Goal: Ask a question

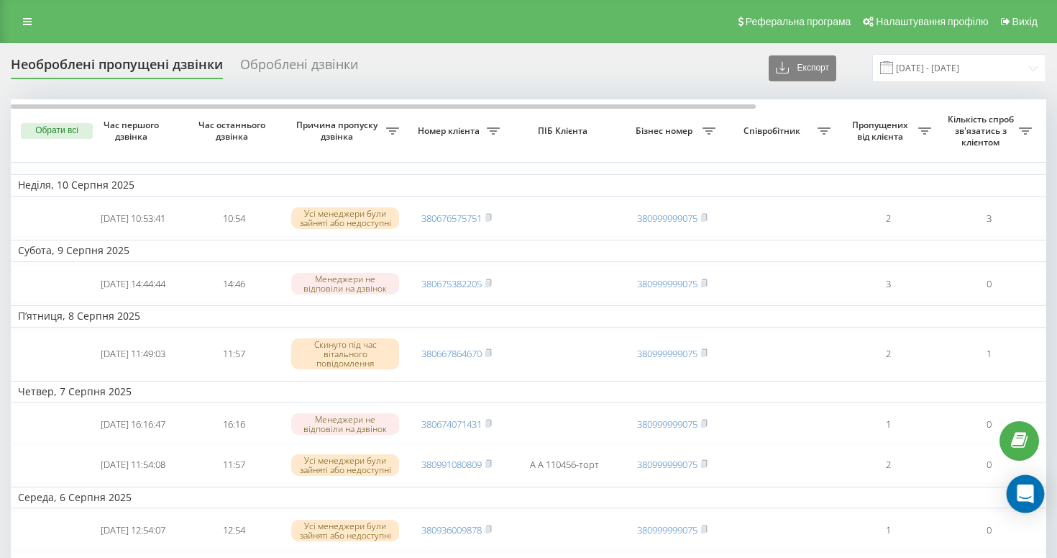
click at [1020, 488] on icon "Open Intercom Messenger" at bounding box center [1025, 493] width 17 height 19
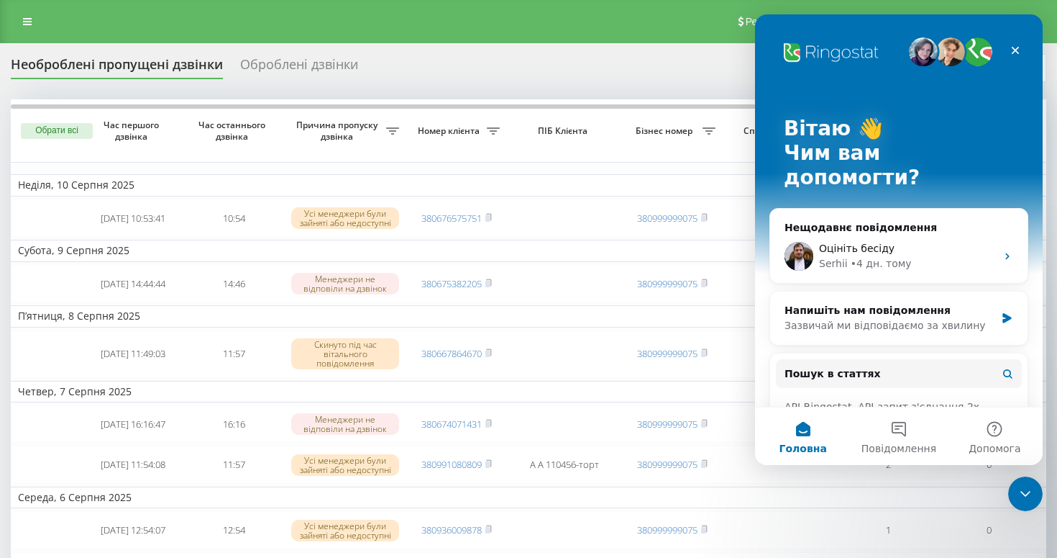
click at [114, 74] on div "Необроблені пропущені дзвінки" at bounding box center [117, 68] width 212 height 22
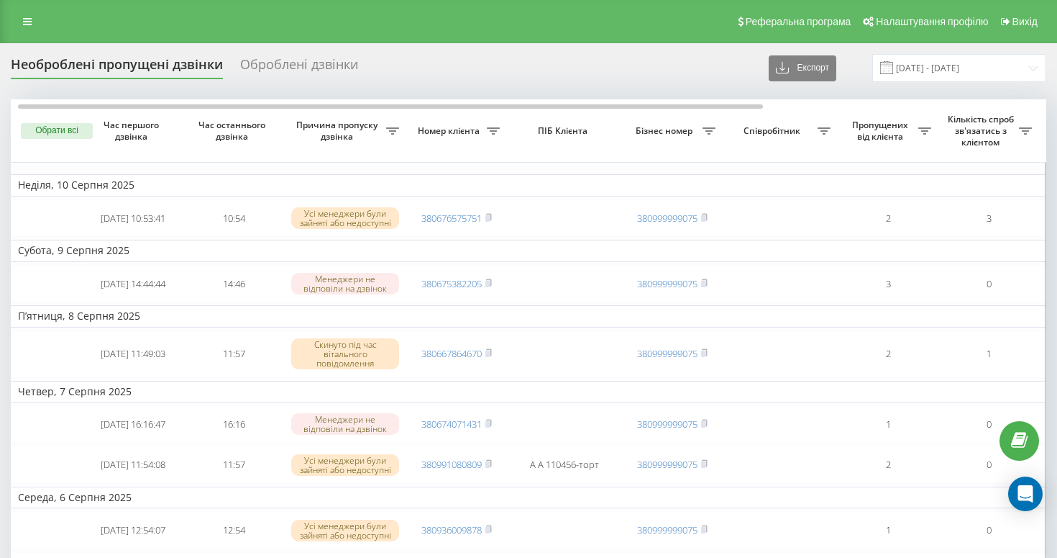
scroll to position [0, 4]
click at [995, 60] on input "14.07.2025 - 14.08.2025" at bounding box center [960, 68] width 174 height 28
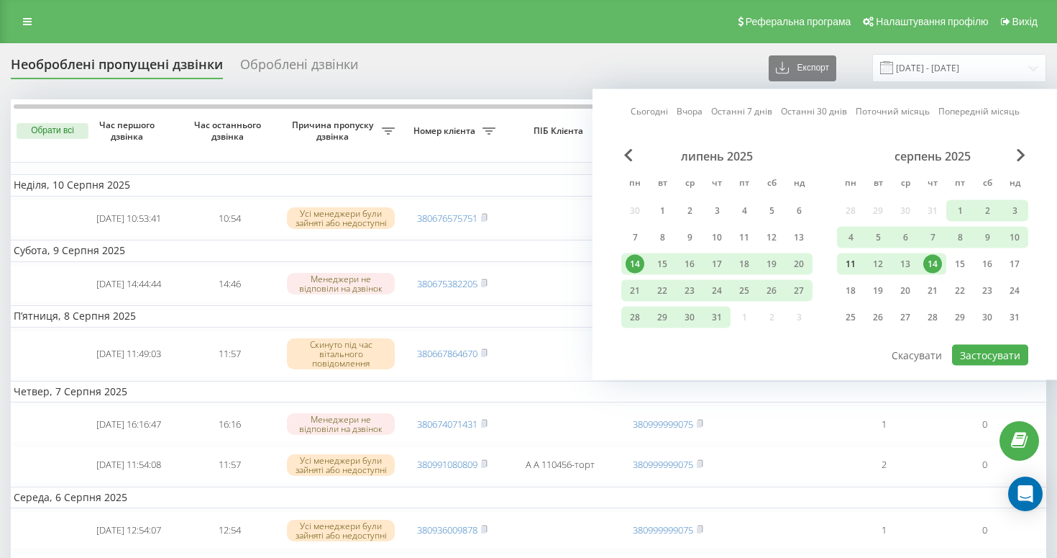
click at [855, 262] on div "11" at bounding box center [851, 264] width 19 height 19
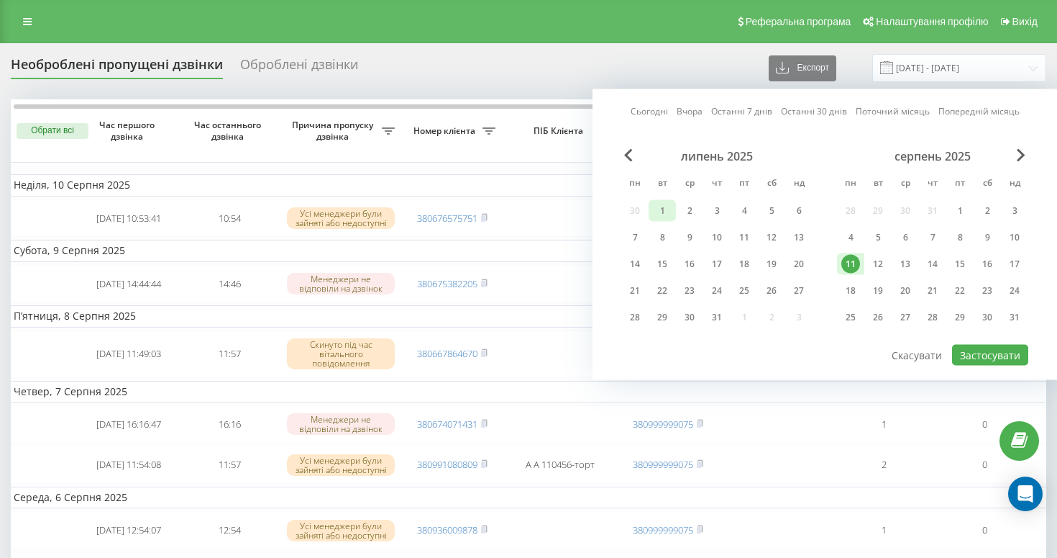
click at [667, 212] on div "1" at bounding box center [662, 210] width 19 height 19
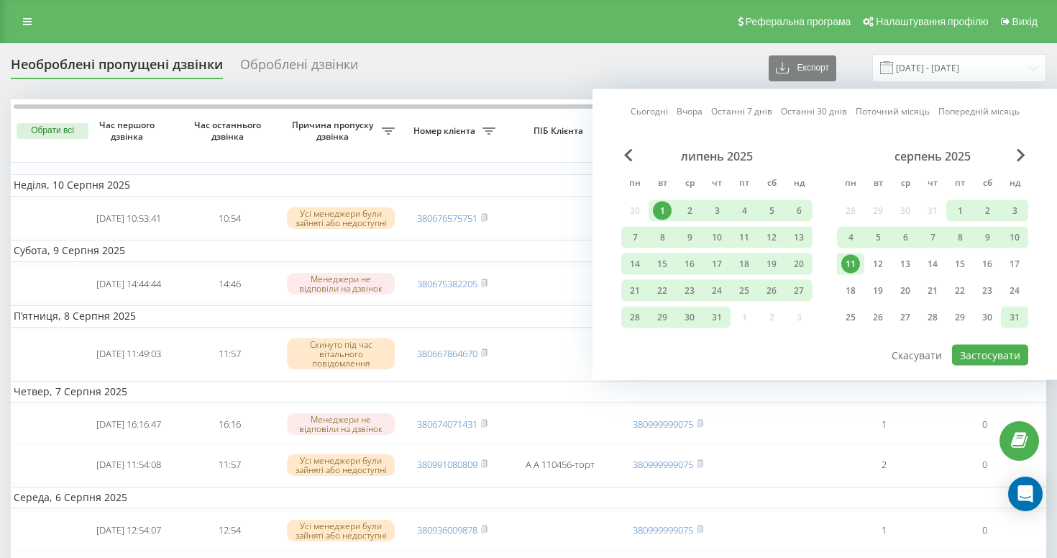
click at [1013, 318] on div "31" at bounding box center [1015, 317] width 19 height 19
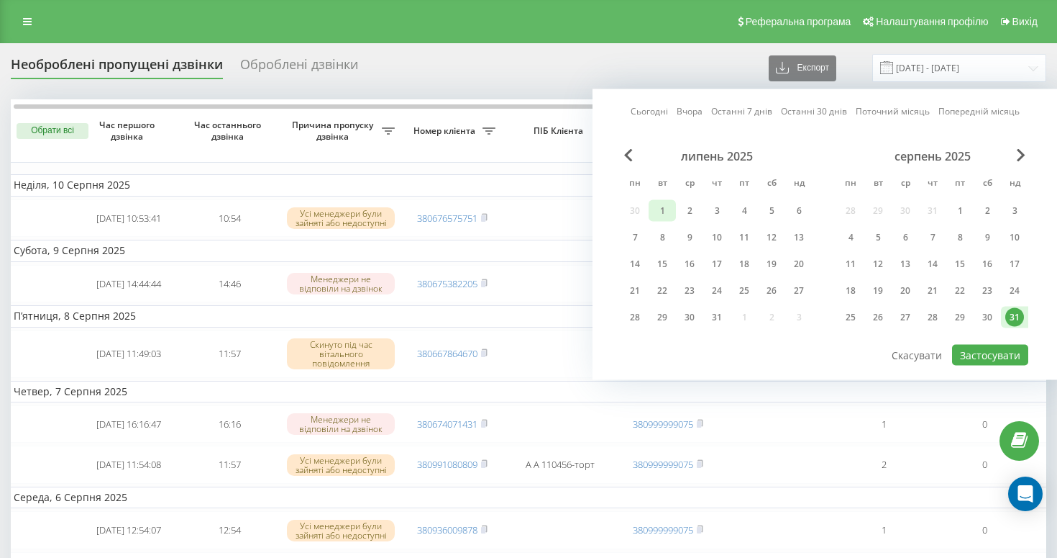
click at [658, 205] on div "1" at bounding box center [662, 210] width 19 height 19
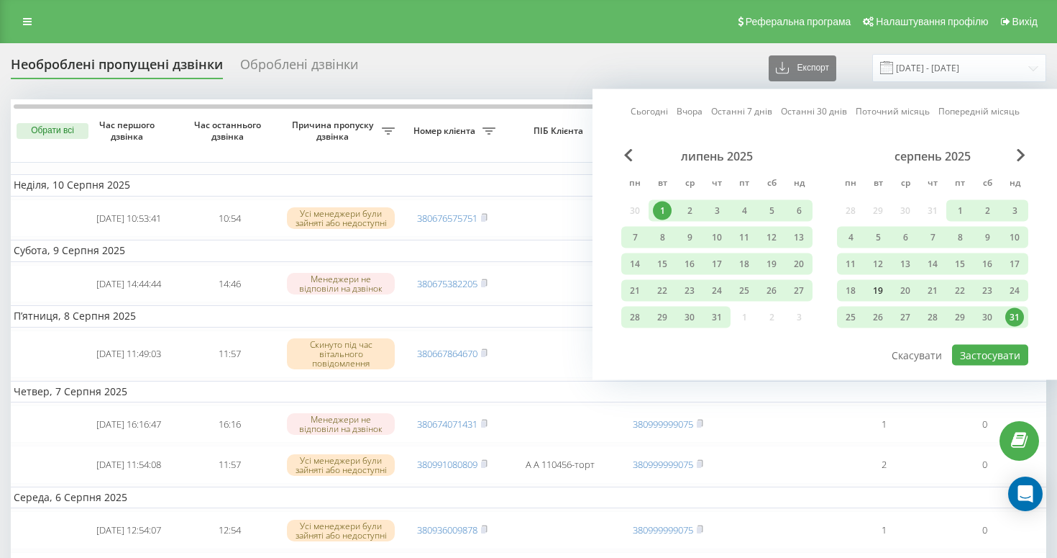
click at [879, 294] on div "19" at bounding box center [878, 290] width 19 height 19
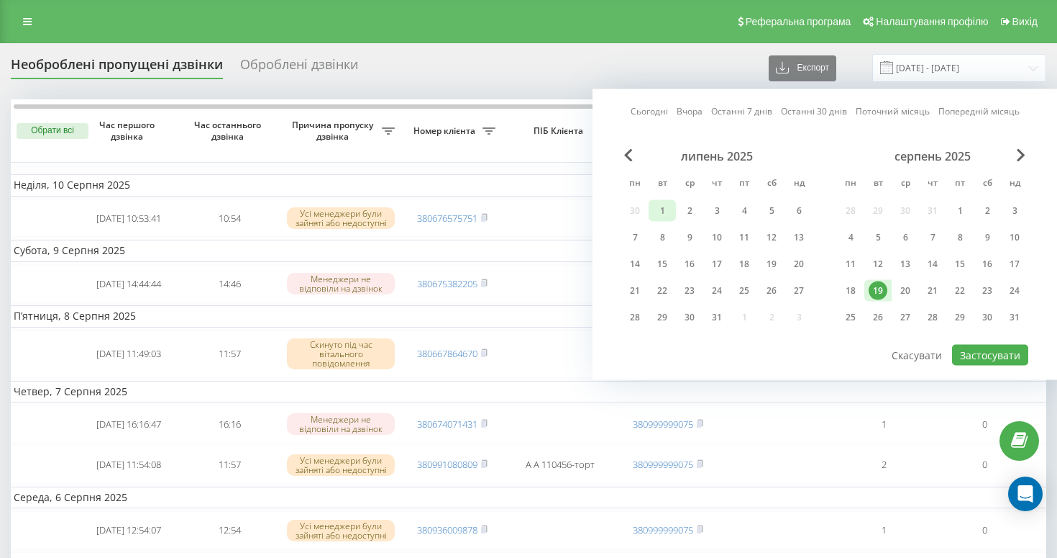
click at [658, 209] on div "1" at bounding box center [662, 210] width 19 height 19
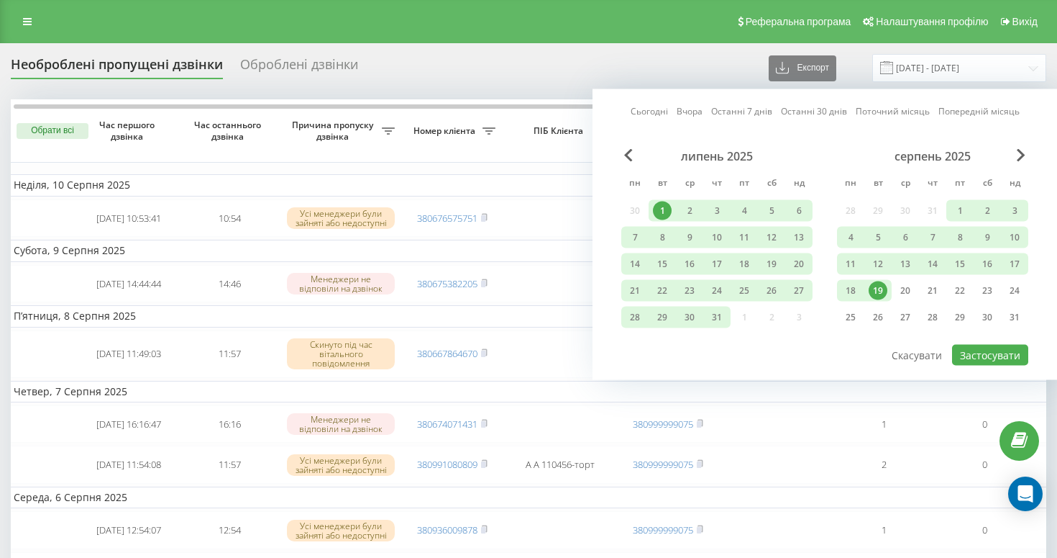
click at [981, 367] on div "Сьогодні Вчора Останні 7 днів Останні 30 днів Поточний місяць Попередній місяць…" at bounding box center [825, 234] width 465 height 291
click at [981, 365] on div "Сьогодні Вчора Останні 7 днів Останні 30 днів Поточний місяць Попередній місяць…" at bounding box center [825, 234] width 465 height 291
click at [981, 360] on button "Застосувати" at bounding box center [990, 355] width 76 height 21
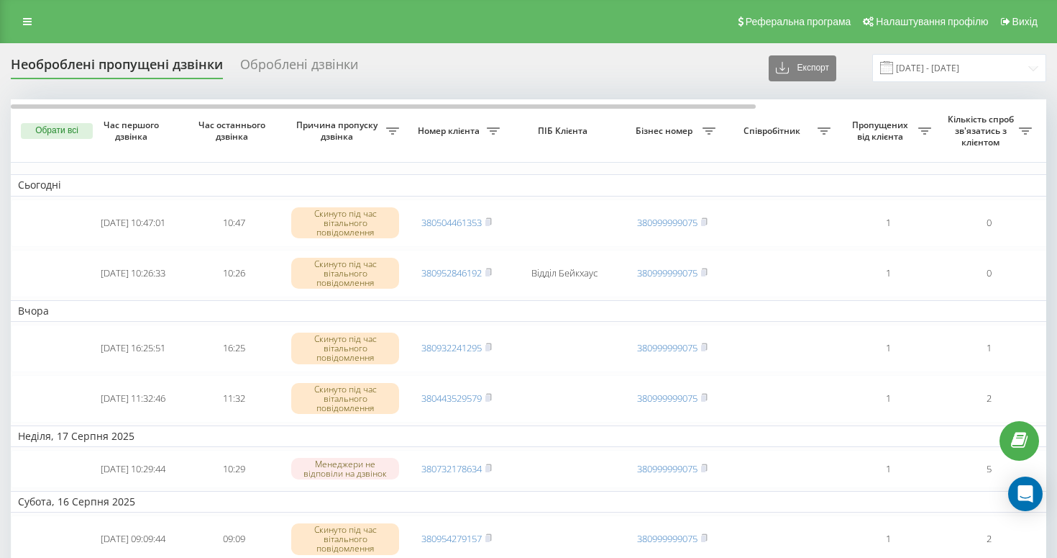
type input "14.07.2025 - 14.08.2025"
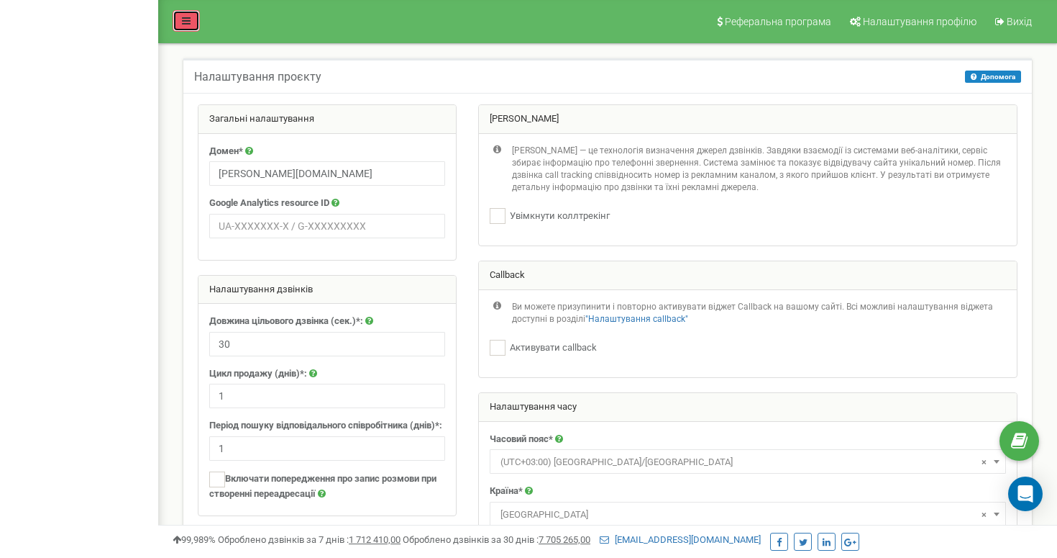
click at [191, 17] on link at bounding box center [186, 21] width 27 height 22
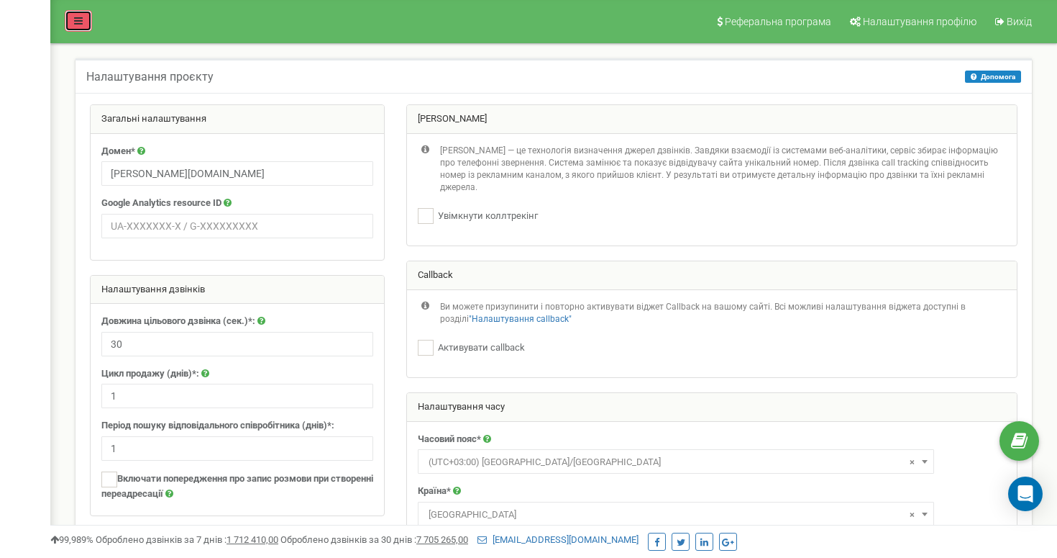
click at [73, 11] on link at bounding box center [78, 21] width 27 height 22
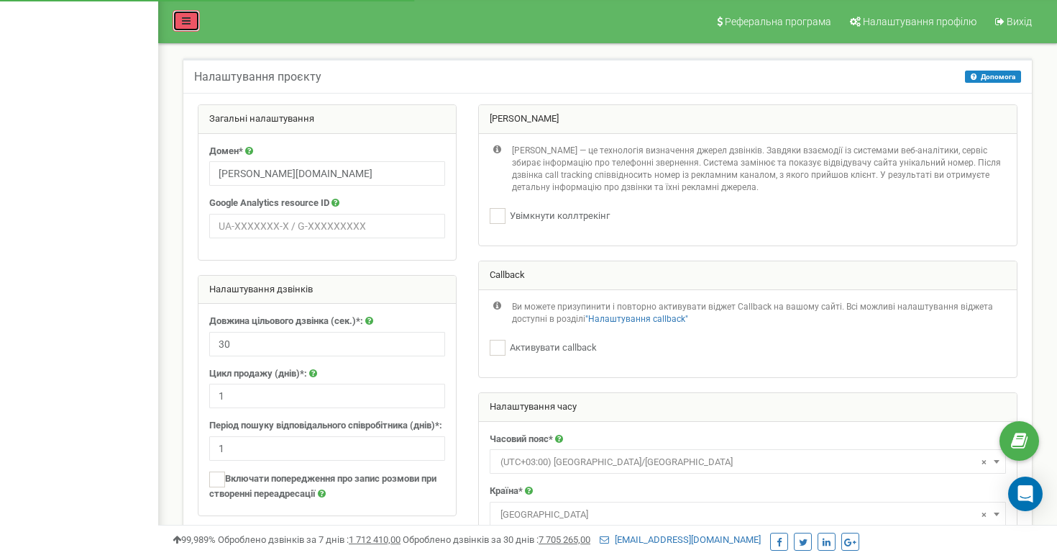
click at [180, 21] on link at bounding box center [186, 21] width 27 height 22
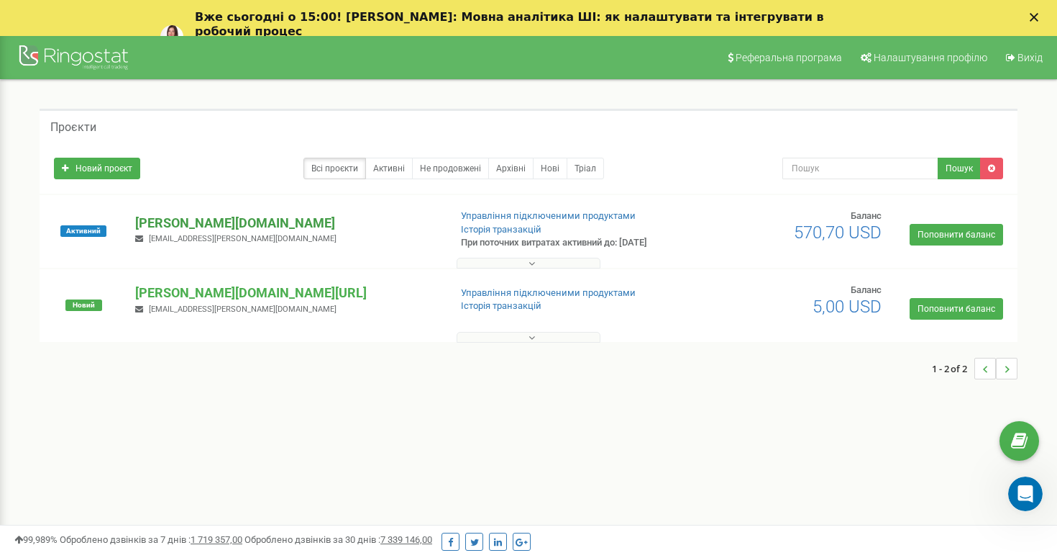
click at [165, 224] on p "[PERSON_NAME][DOMAIN_NAME]" at bounding box center [286, 223] width 302 height 19
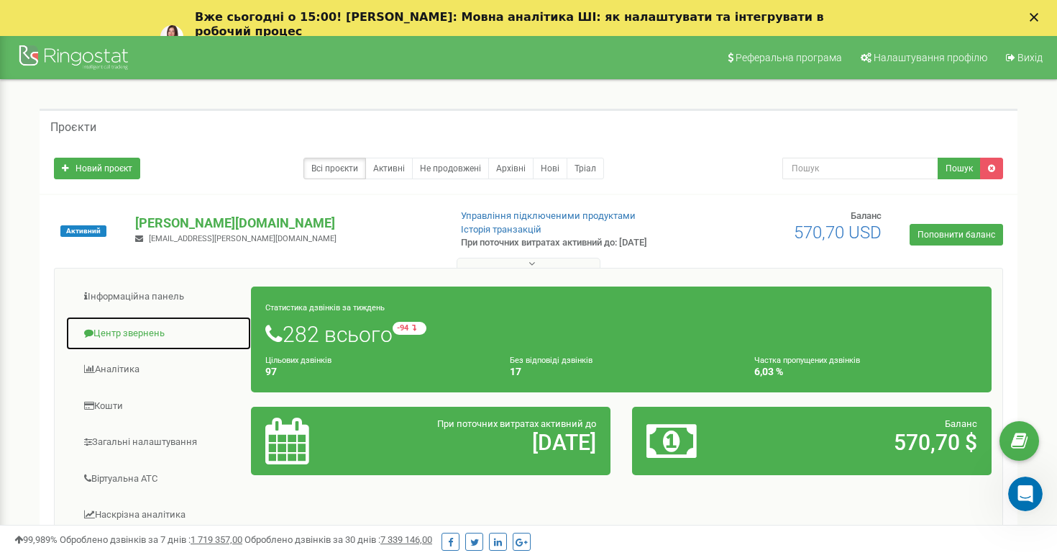
click at [149, 333] on link "Центр звернень" at bounding box center [158, 333] width 186 height 35
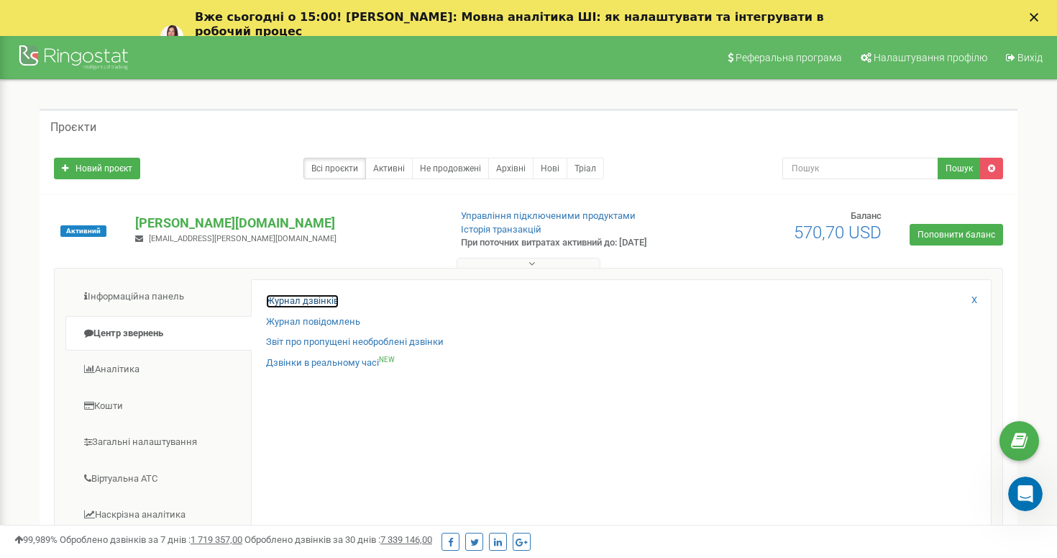
click at [302, 296] on link "Журнал дзвінків" at bounding box center [302, 301] width 73 height 14
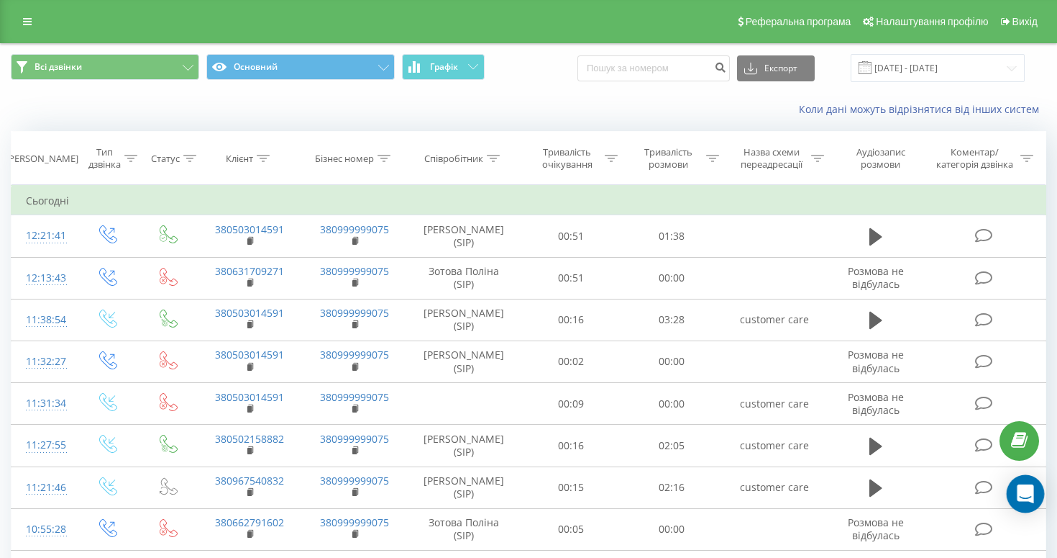
click at [1029, 496] on icon "Open Intercom Messenger" at bounding box center [1025, 493] width 19 height 19
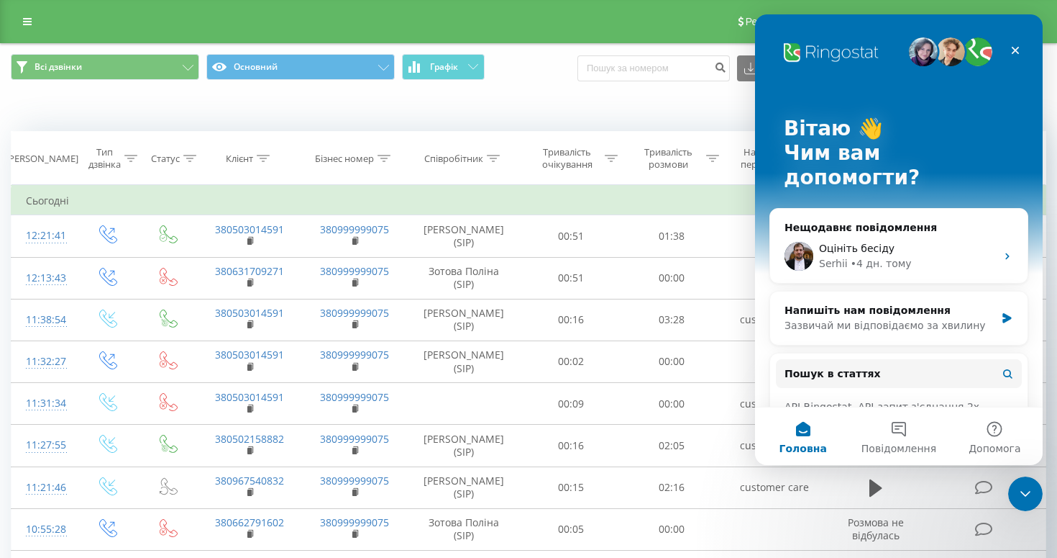
click at [552, 97] on div "Коли дані можуть відрізнятися вiд інших систем" at bounding box center [529, 109] width 1056 height 35
click at [836, 318] on div "Зазвичай ми відповідаємо за хвилину" at bounding box center [890, 325] width 211 height 15
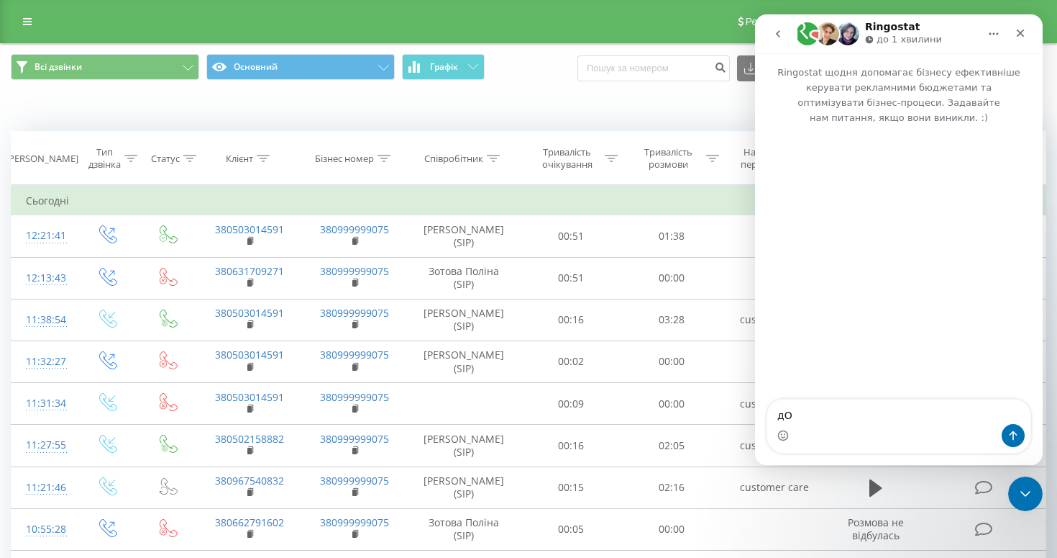
type textarea "д"
type textarea "добрий день"
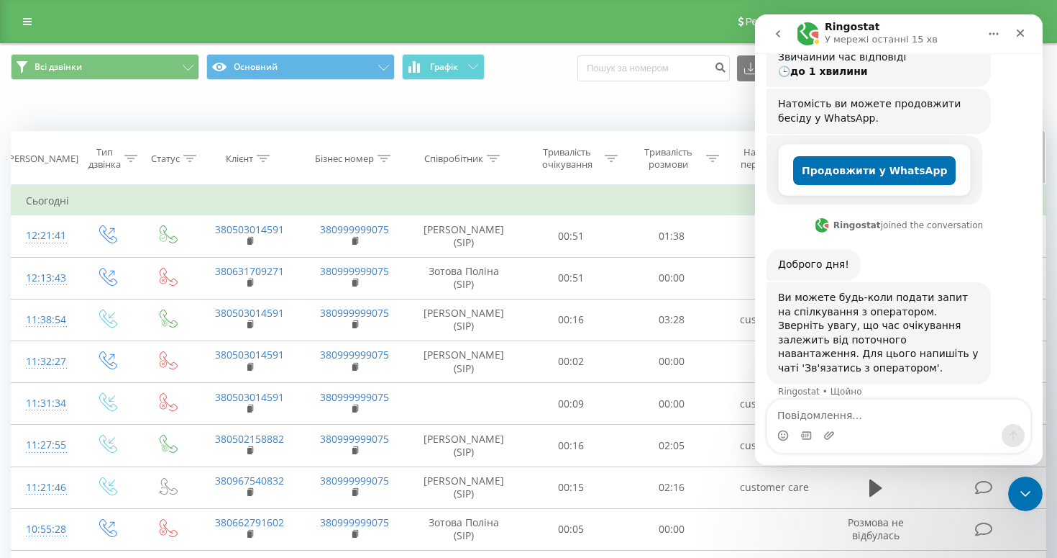
scroll to position [208, 0]
drag, startPoint x: 860, startPoint y: 338, endPoint x: 835, endPoint y: 350, distance: 27.3
click at [835, 350] on div "Ви можете будь-коли подати запит на спілкування з оператором. Зверніть увагу, щ…" at bounding box center [878, 332] width 201 height 85
copy div "Зв'язатись з оператором"
click at [824, 411] on textarea "Повідомлення..." at bounding box center [899, 411] width 263 height 24
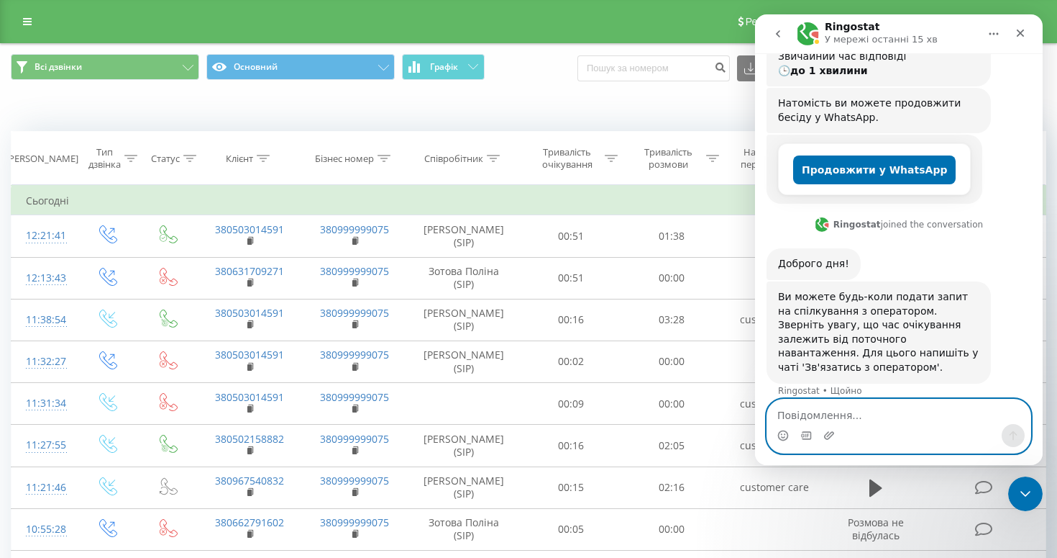
paste textarea "Зв'язатись з оператором"
type textarea "Зв'язатись з оператором"
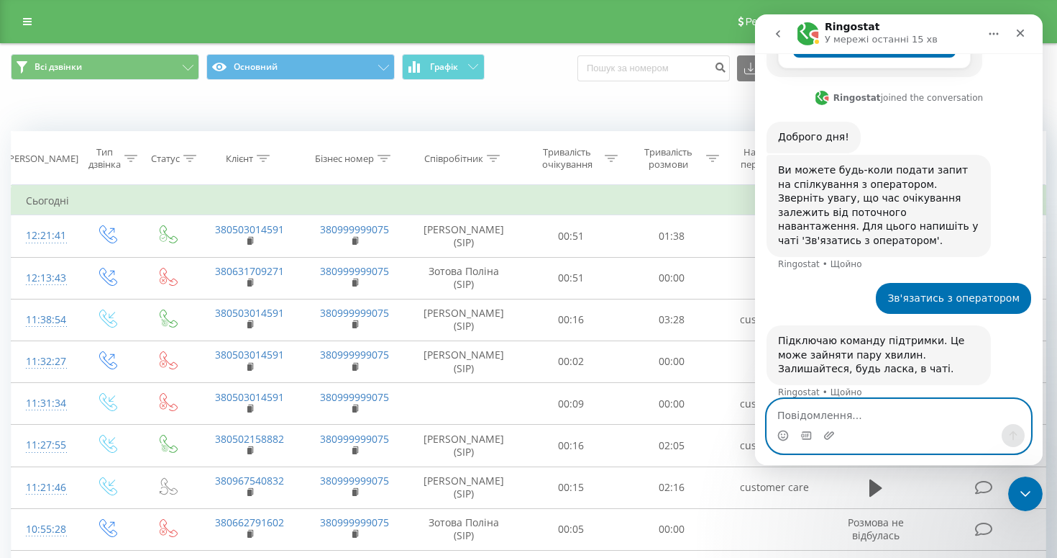
scroll to position [336, 0]
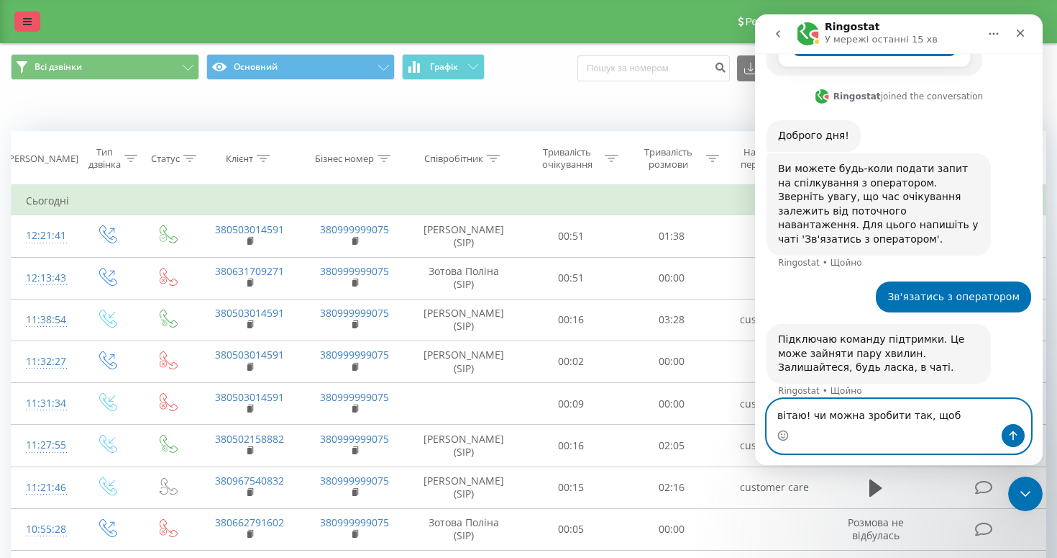
type textarea "вітаю! чи можна зробити так, щоб"
click at [29, 25] on icon at bounding box center [27, 22] width 9 height 10
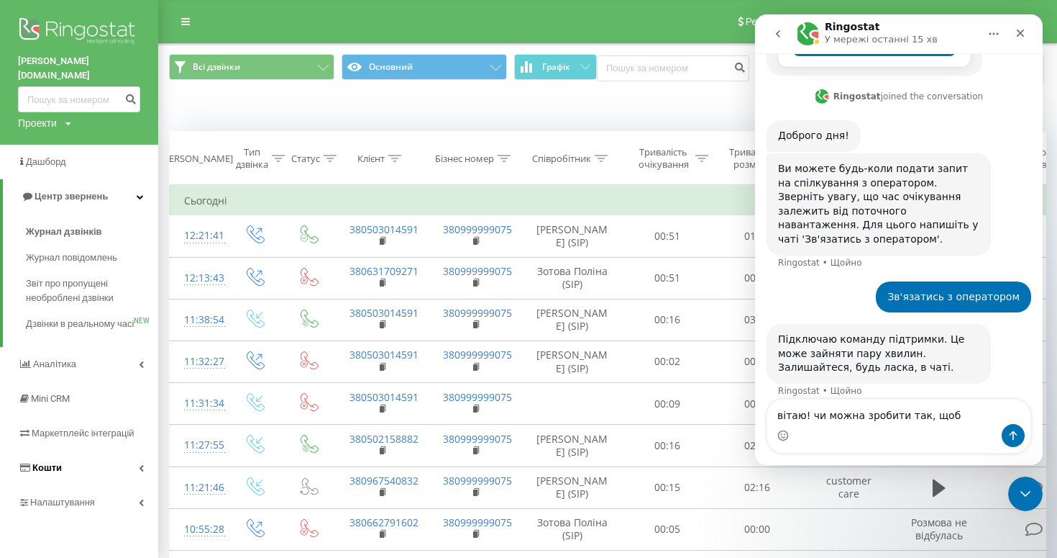
scroll to position [4, 0]
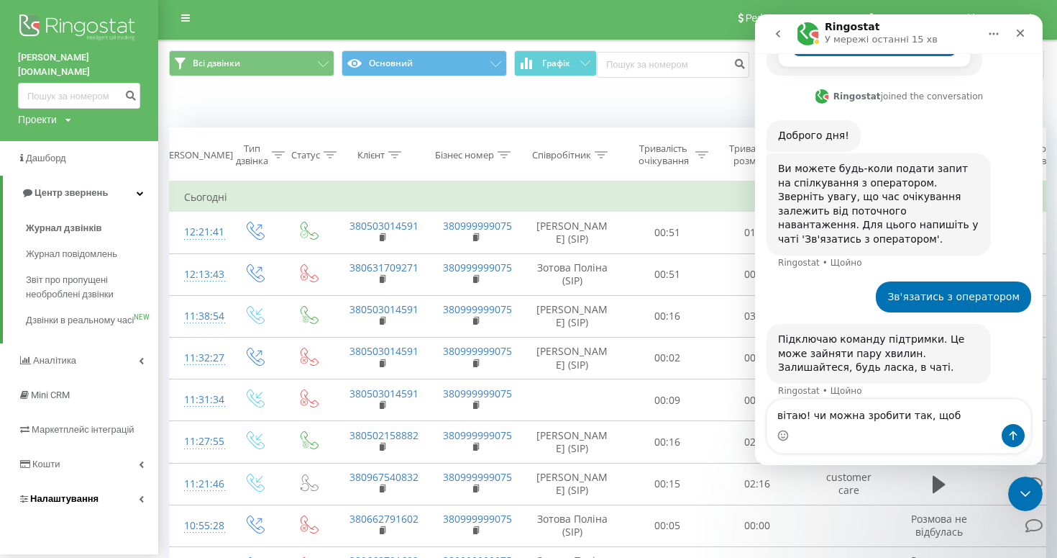
click at [96, 494] on link "Налаштування" at bounding box center [79, 498] width 158 height 35
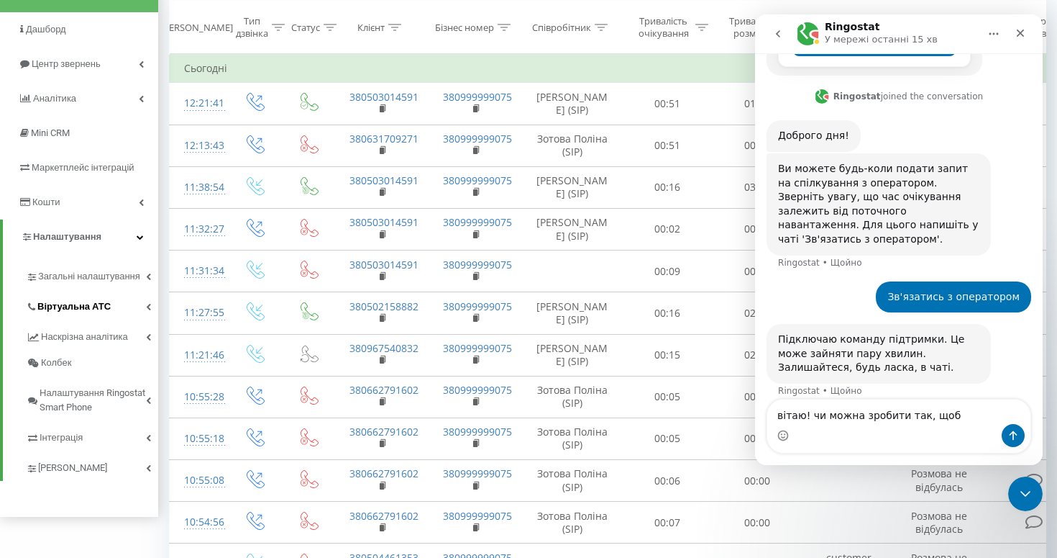
scroll to position [137, 0]
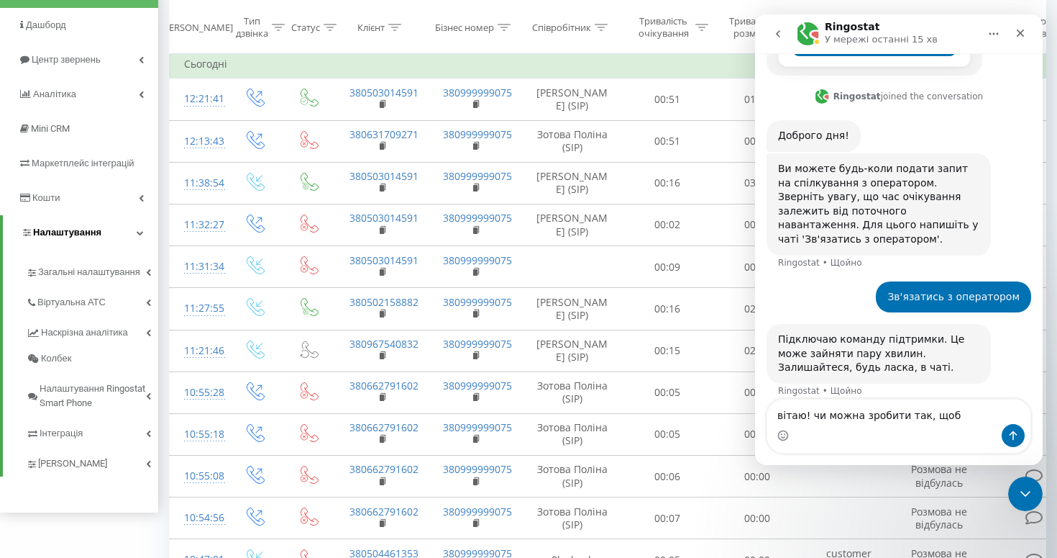
click at [98, 227] on span "Налаштування" at bounding box center [67, 232] width 68 height 11
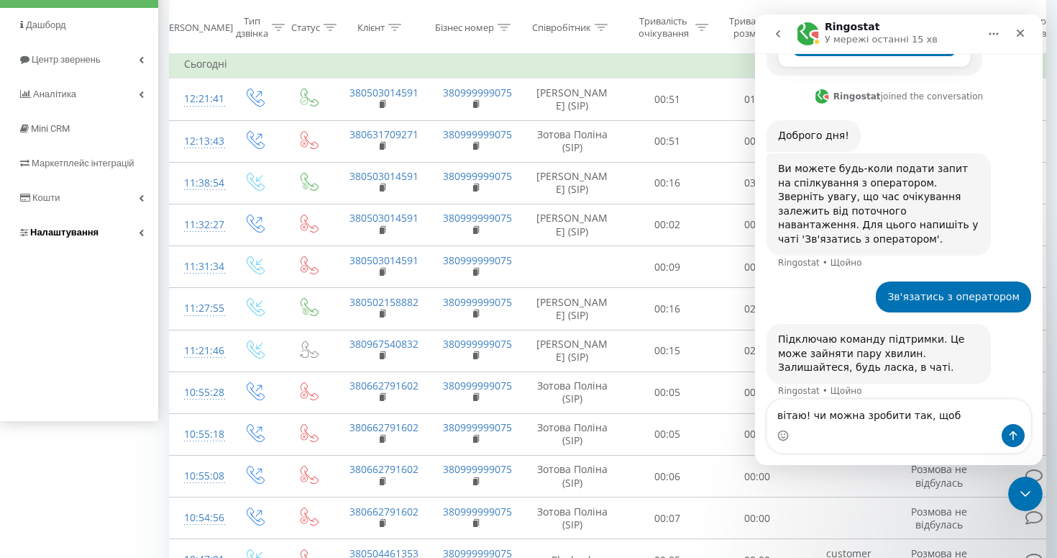
click at [98, 217] on link "Налаштування" at bounding box center [79, 232] width 158 height 35
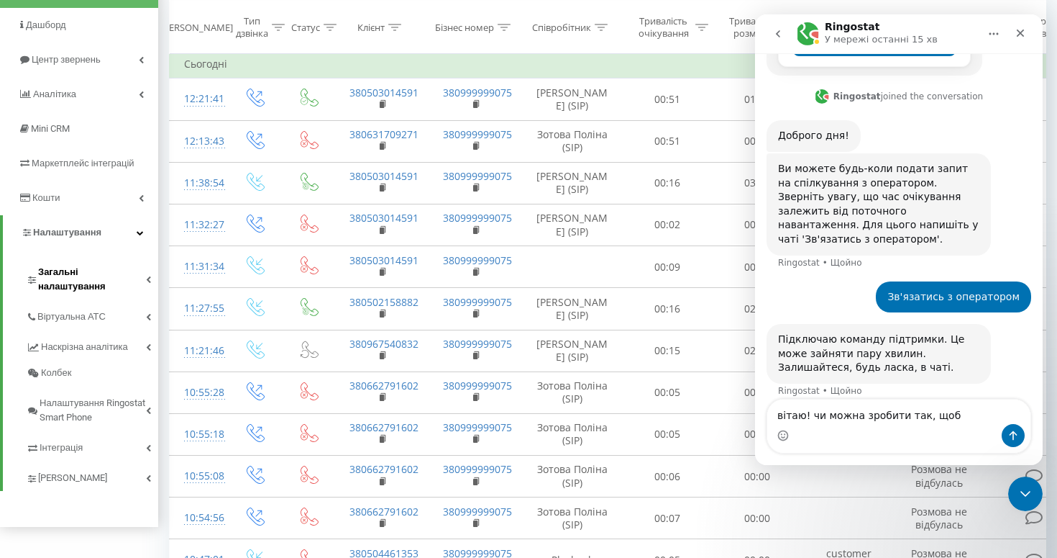
click at [103, 265] on span "Загальні налаштування" at bounding box center [92, 279] width 108 height 29
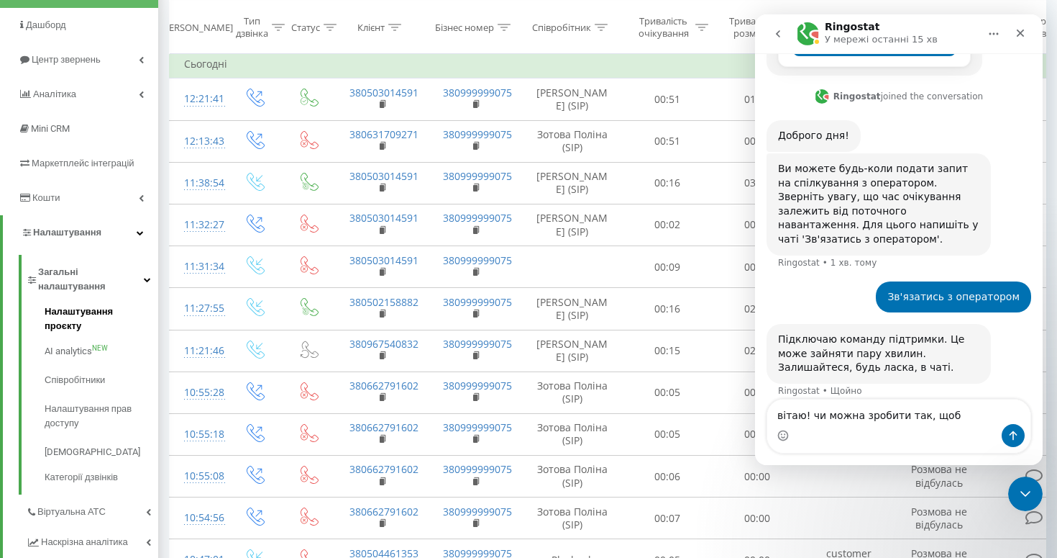
click at [105, 304] on span "Налаштування проєкту" at bounding box center [98, 318] width 106 height 29
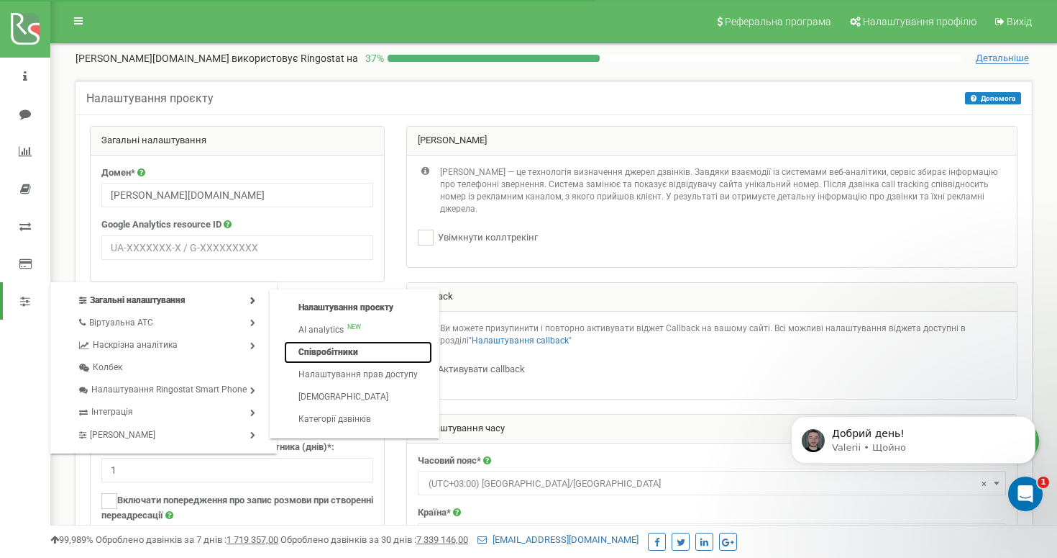
click at [328, 350] on link "Співробітники" at bounding box center [358, 352] width 148 height 22
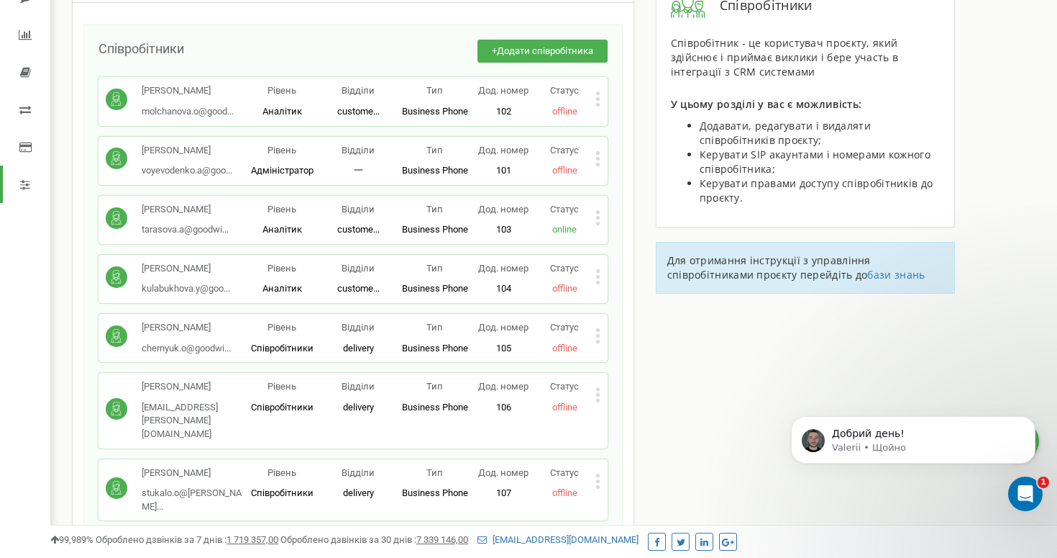
scroll to position [124, 0]
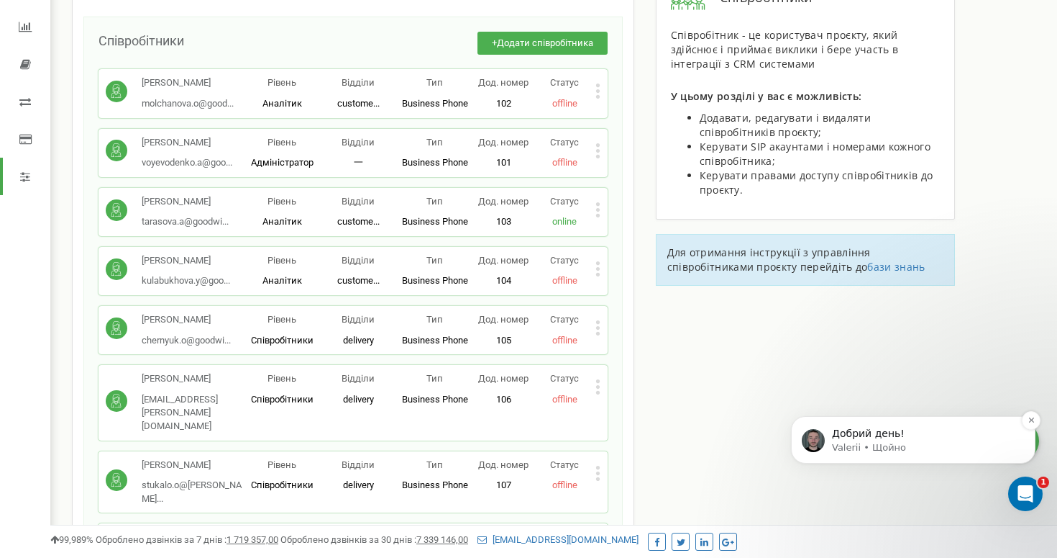
click at [834, 431] on p "Добрий день!" at bounding box center [925, 434] width 186 height 14
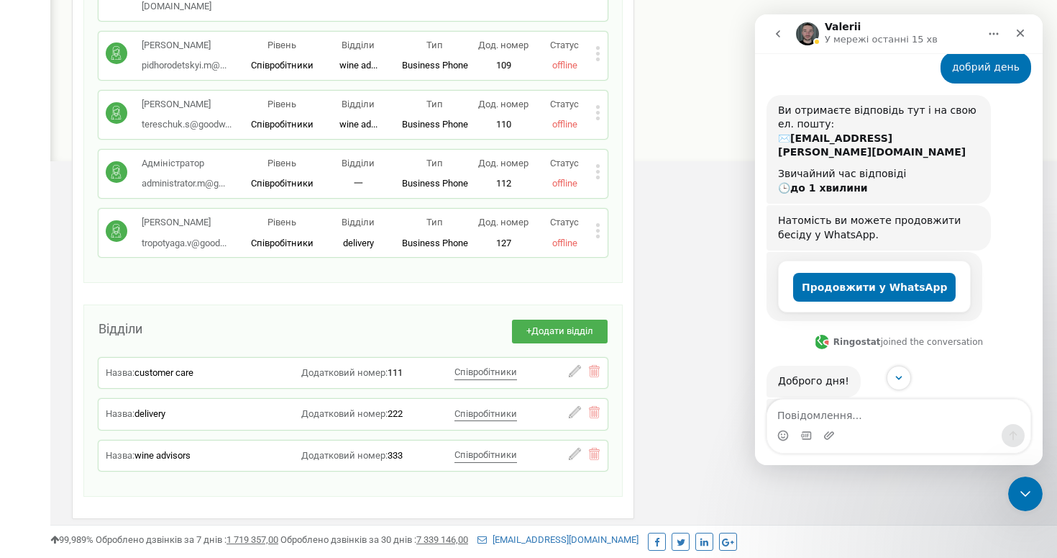
scroll to position [398, 0]
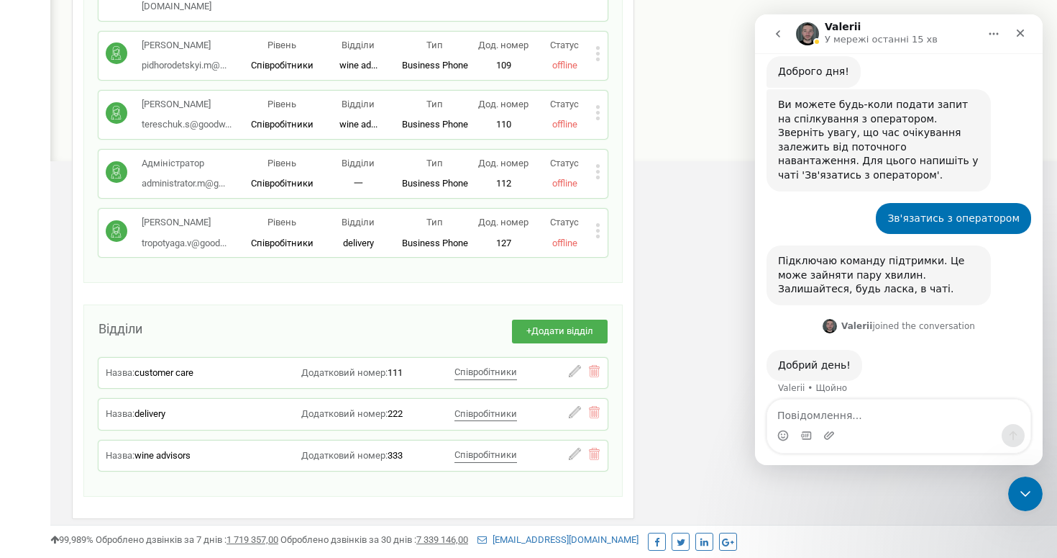
click at [826, 417] on textarea "Повідомлення..." at bounding box center [899, 411] width 263 height 24
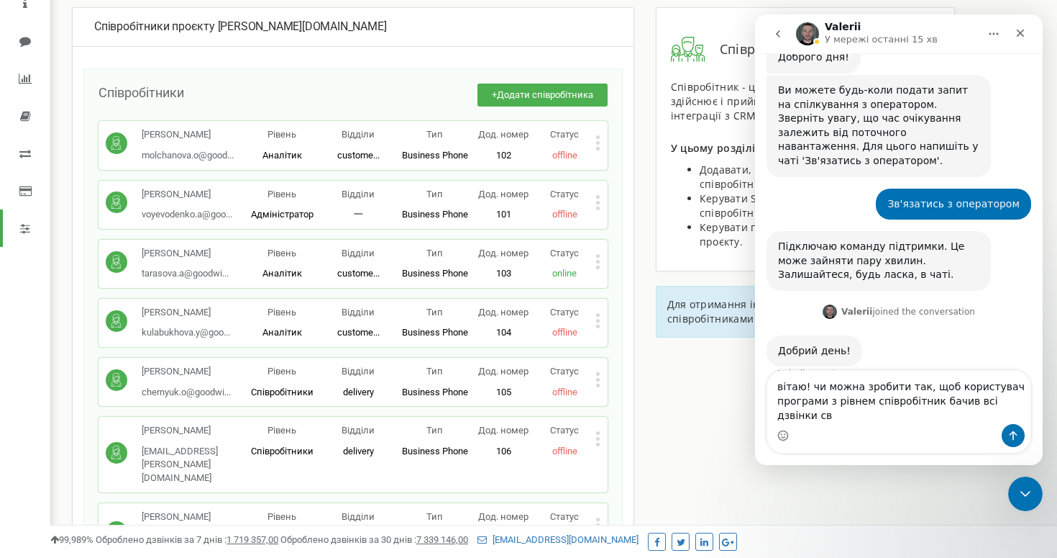
scroll to position [427, 0]
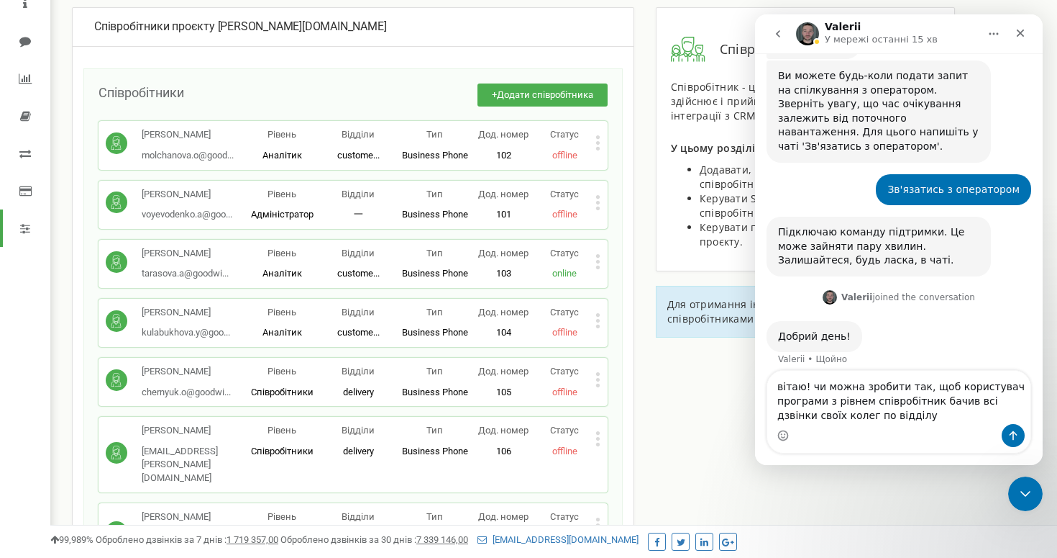
type textarea "вітаю! чи можна зробити так, щоб користувач програми з рівнем співробітник бачи…"
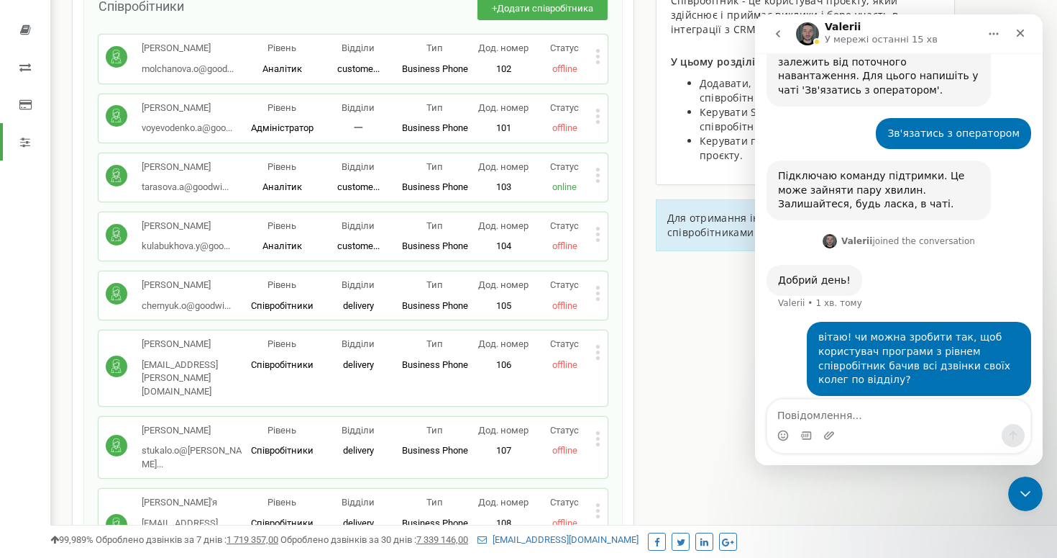
scroll to position [153, 0]
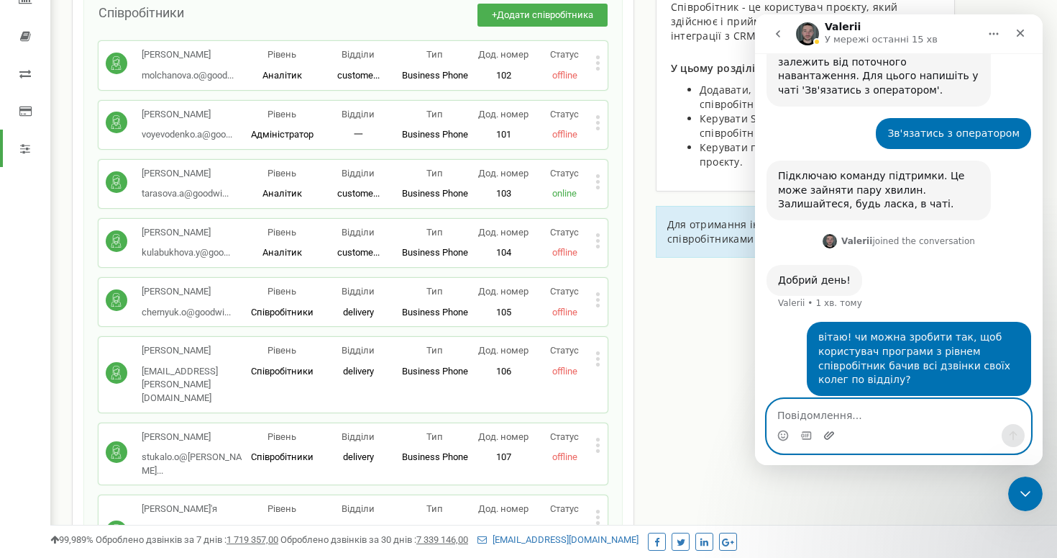
click at [832, 434] on icon "Завантажити вкладений файл" at bounding box center [829, 435] width 10 height 8
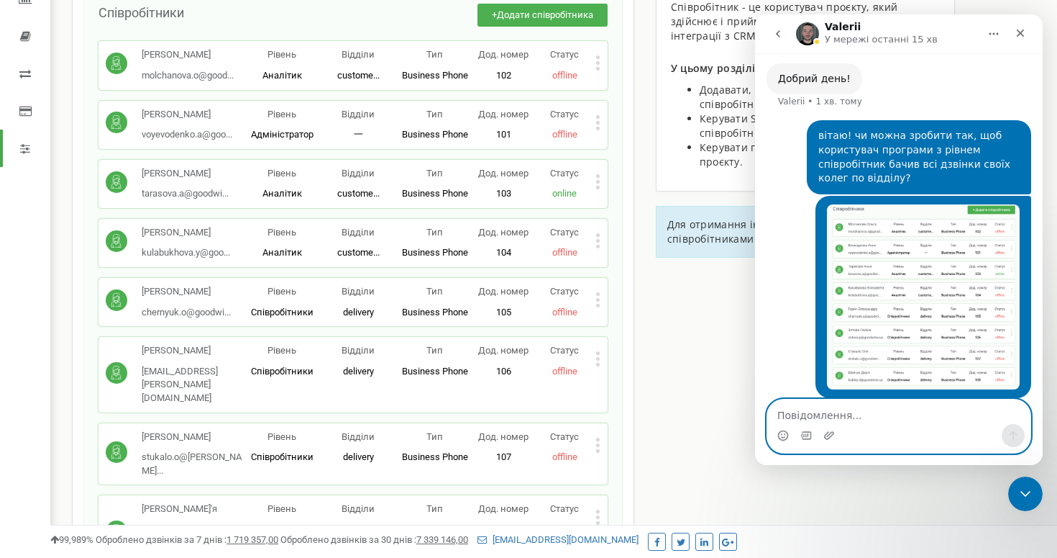
scroll to position [686, 0]
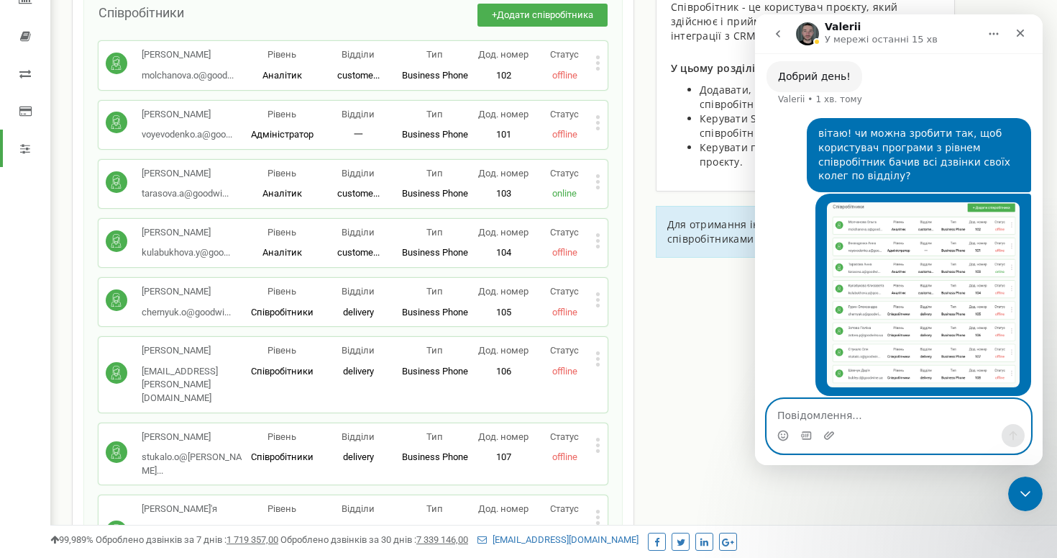
click at [920, 410] on textarea "Повідомлення..." at bounding box center [899, 411] width 263 height 24
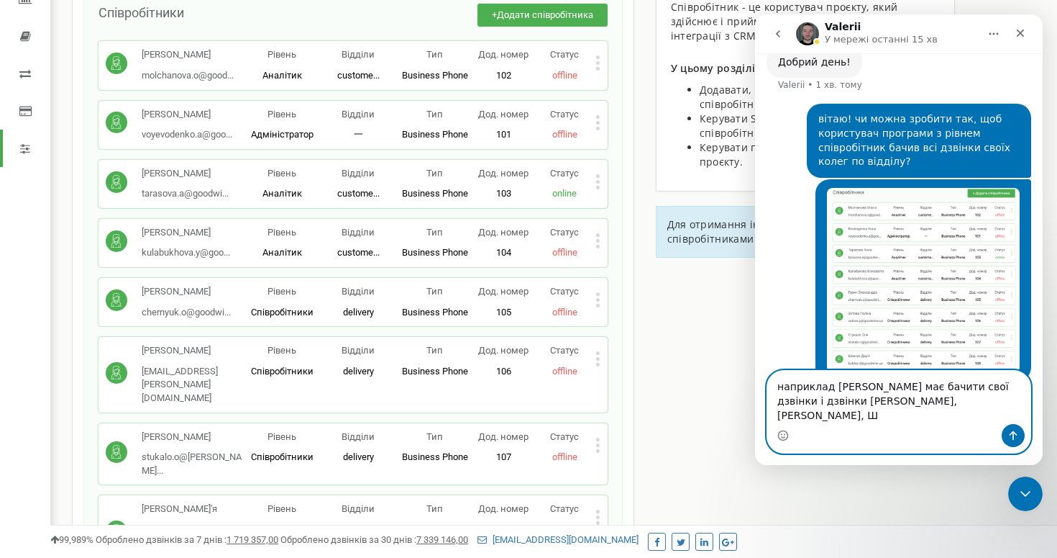
scroll to position [715, 0]
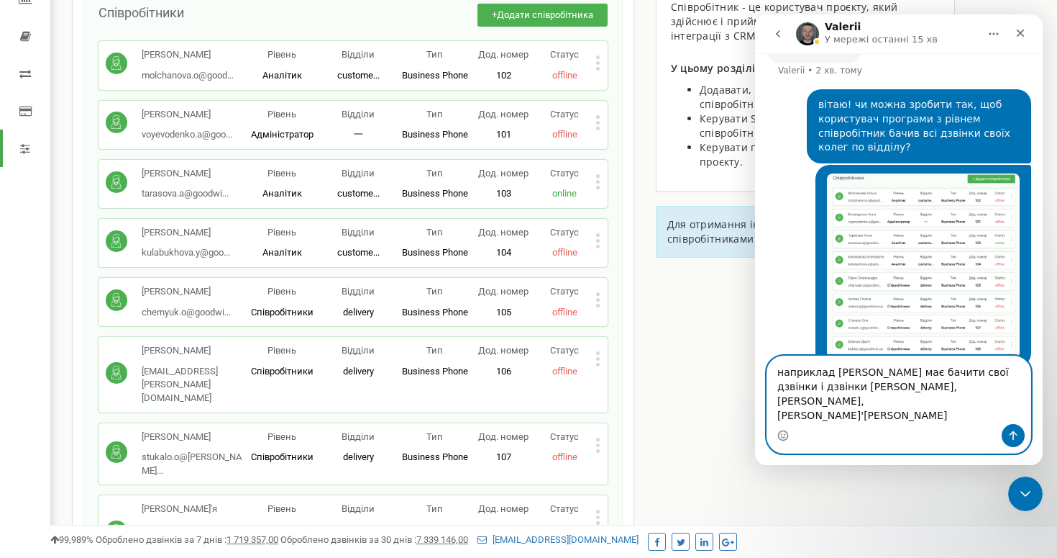
type textarea "наприклад [PERSON_NAME] має бачити свої дзвінки і дзвінки [PERSON_NAME], [PERSO…"
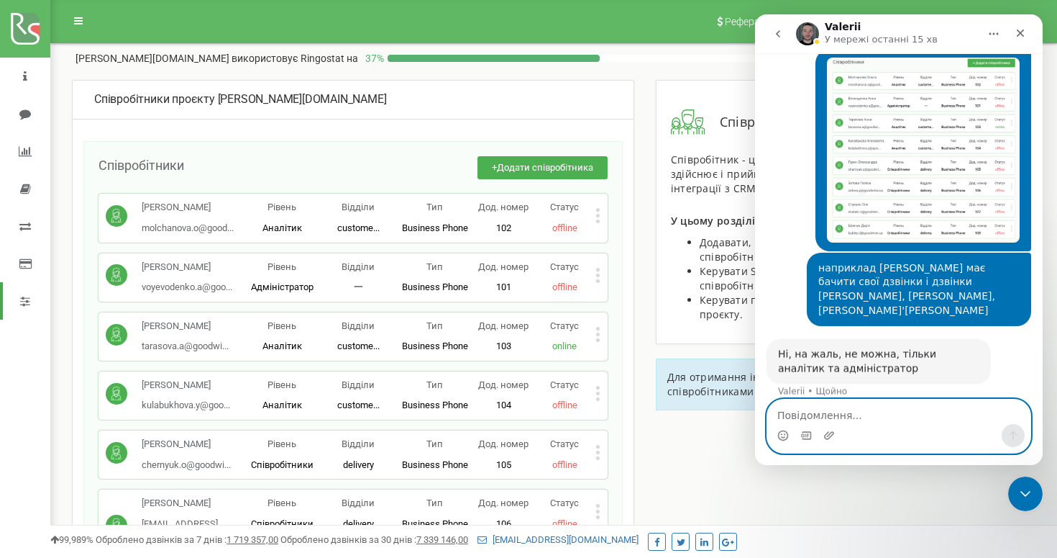
scroll to position [818, 0]
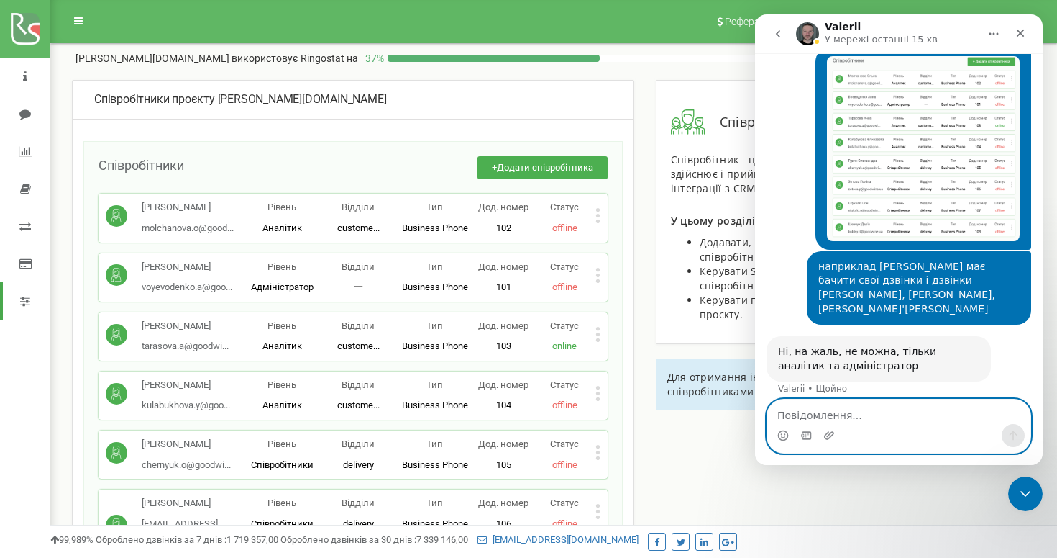
click at [796, 416] on textarea "Повідомлення..." at bounding box center [899, 411] width 263 height 24
type textarea "шкода"
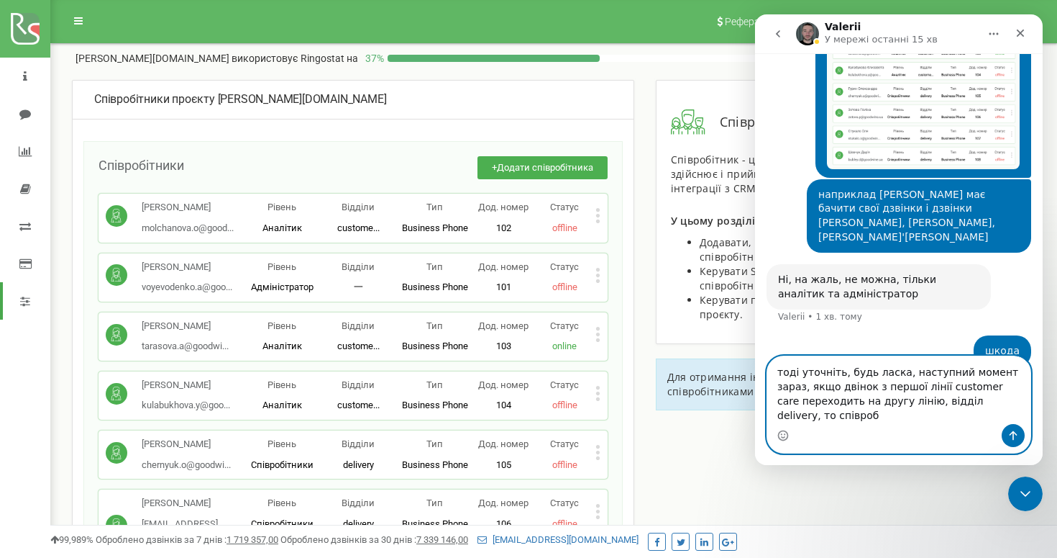
scroll to position [904, 0]
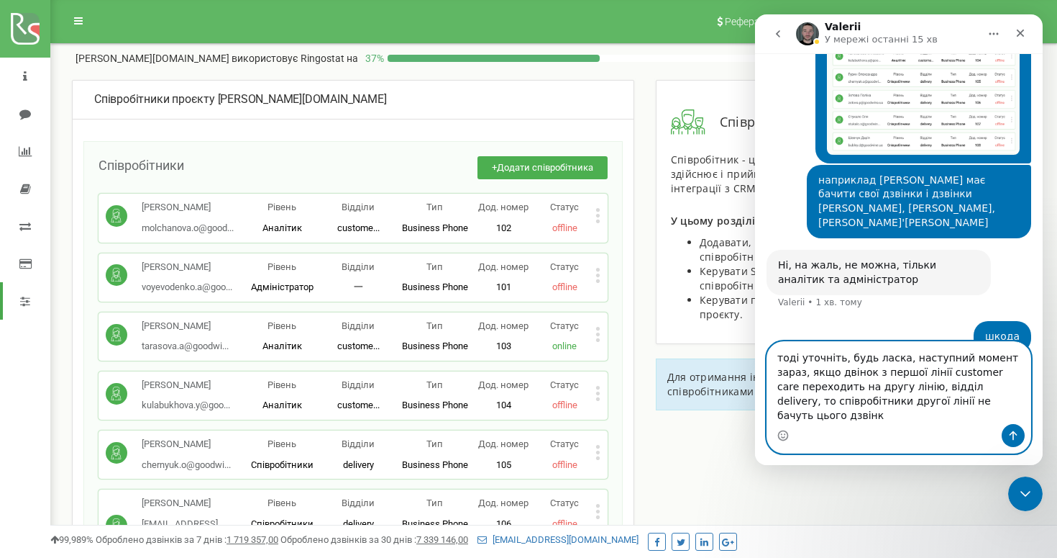
type textarea "тоді уточніть, будь ласка, наступний момент зараз, якщо двінок з першої лінії c…"
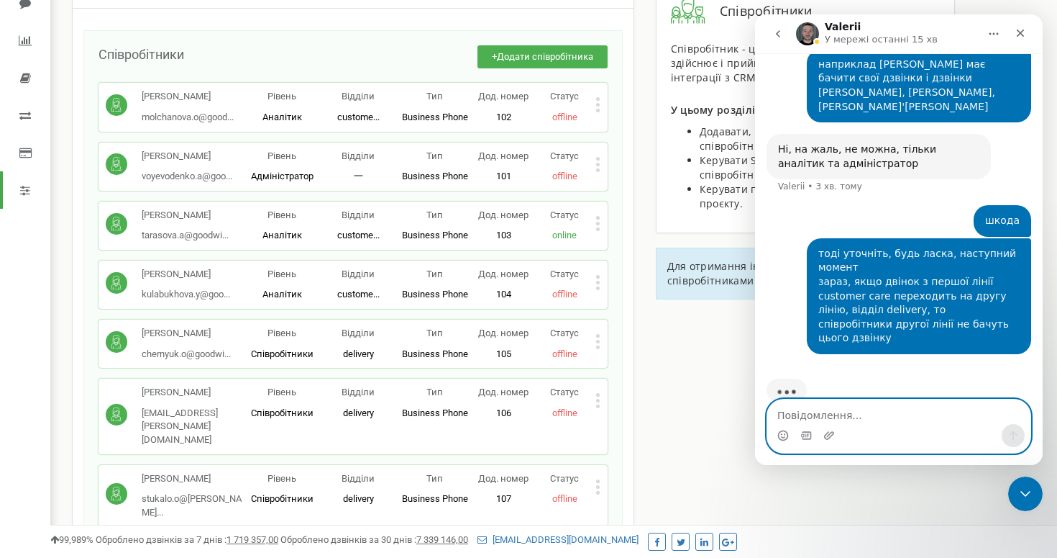
scroll to position [124, 0]
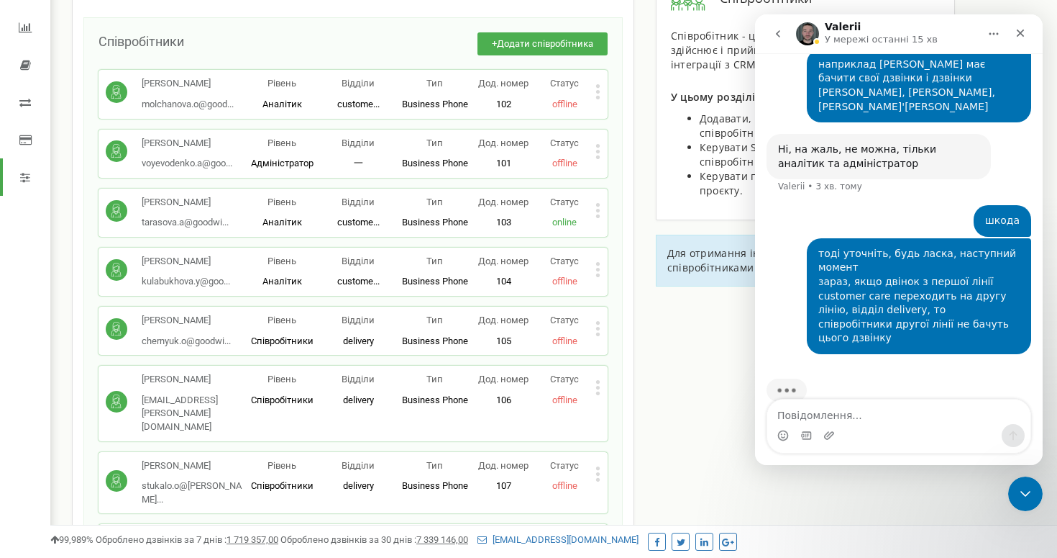
click at [598, 323] on icon at bounding box center [598, 323] width 4 height 4
click at [621, 343] on div "Редагувати" at bounding box center [667, 352] width 142 height 22
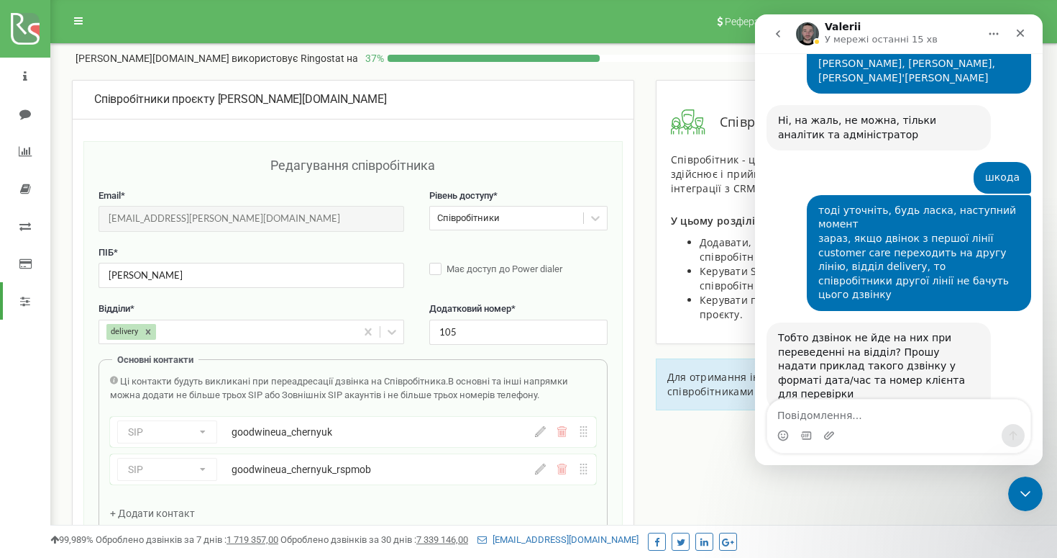
scroll to position [1050, 0]
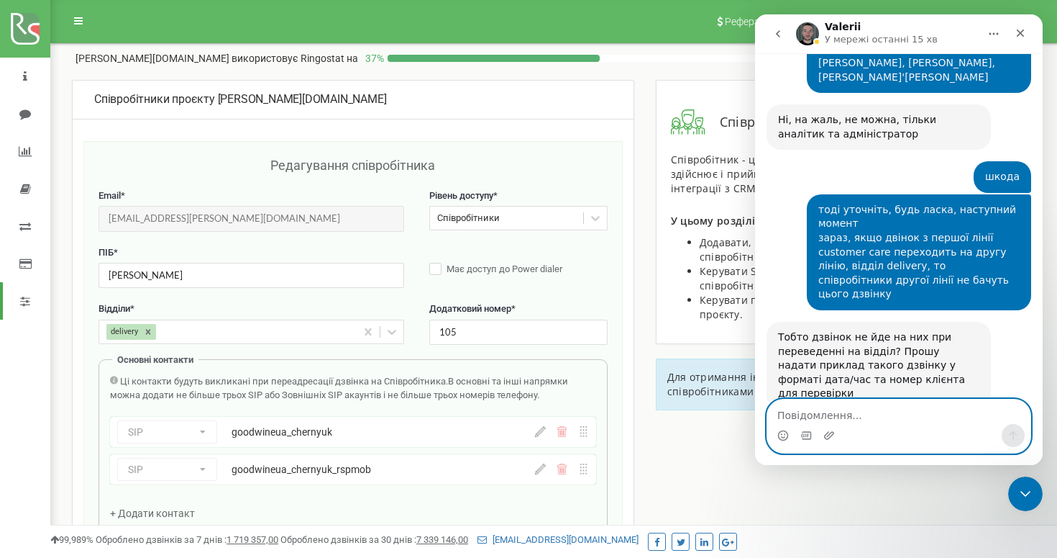
click at [834, 420] on textarea "Повідомлення..." at bounding box center [899, 411] width 263 height 24
type textarea "дзвінок іде, але його не бачуть в історії"
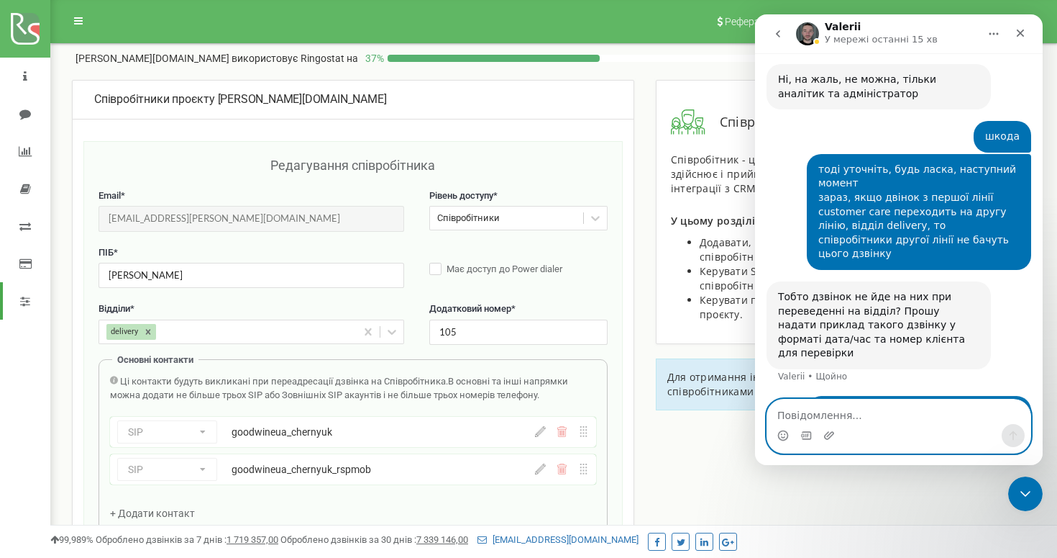
scroll to position [1093, 0]
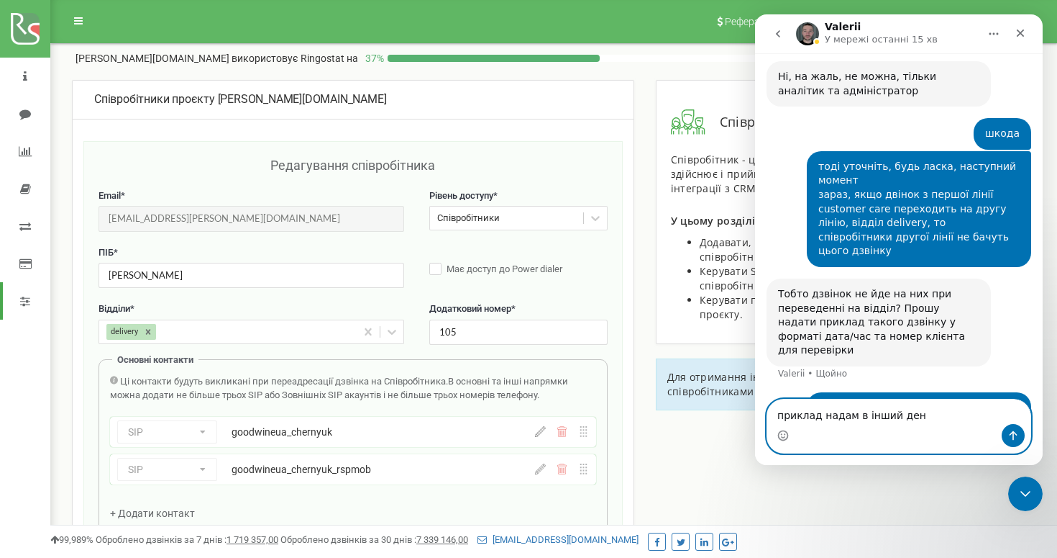
type textarea "приклад надам в інший день"
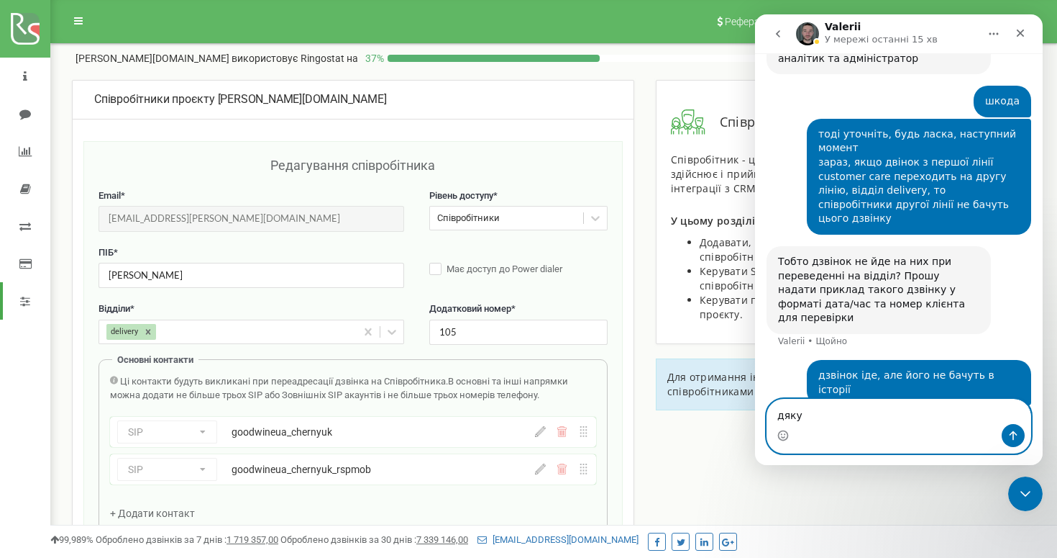
type textarea "дякую"
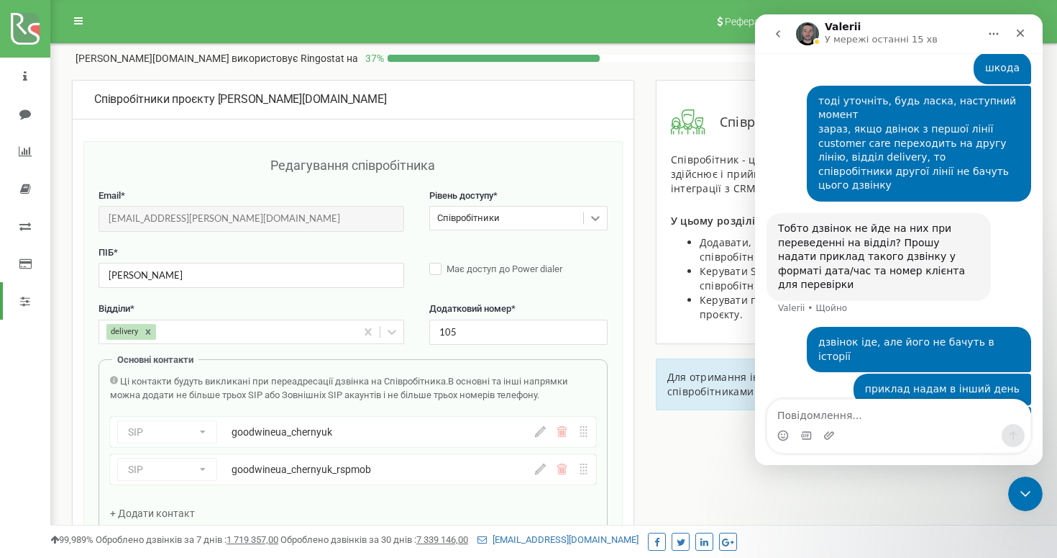
click at [593, 222] on icon at bounding box center [595, 218] width 14 height 14
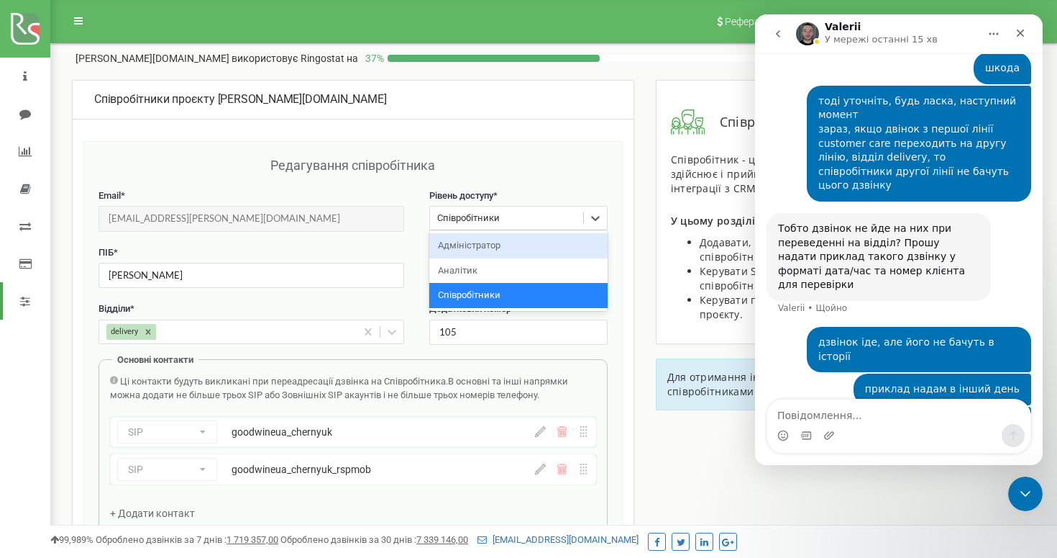
click at [560, 242] on div "Адміністратор" at bounding box center [518, 245] width 178 height 25
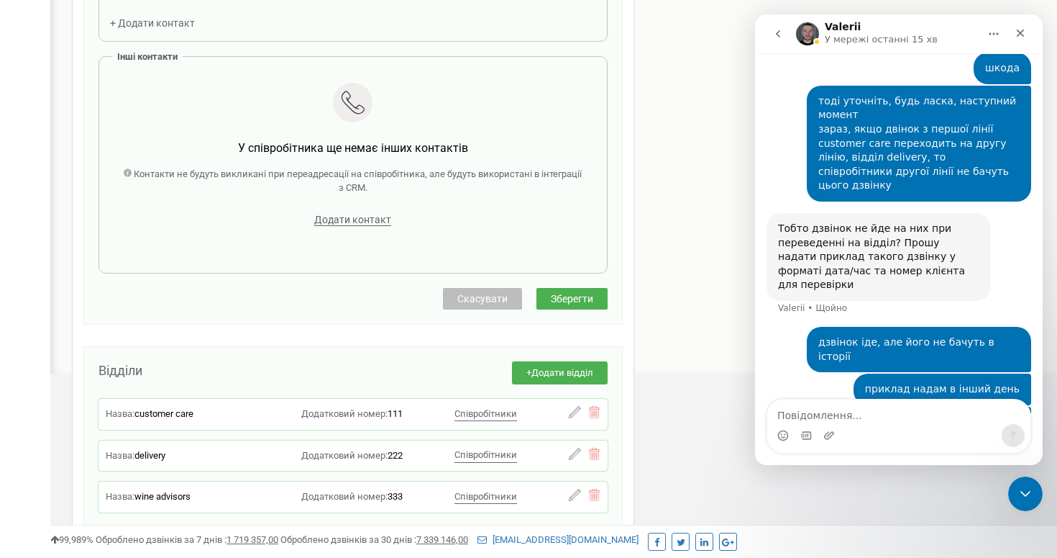
click at [574, 300] on span "Зберегти" at bounding box center [572, 299] width 42 height 12
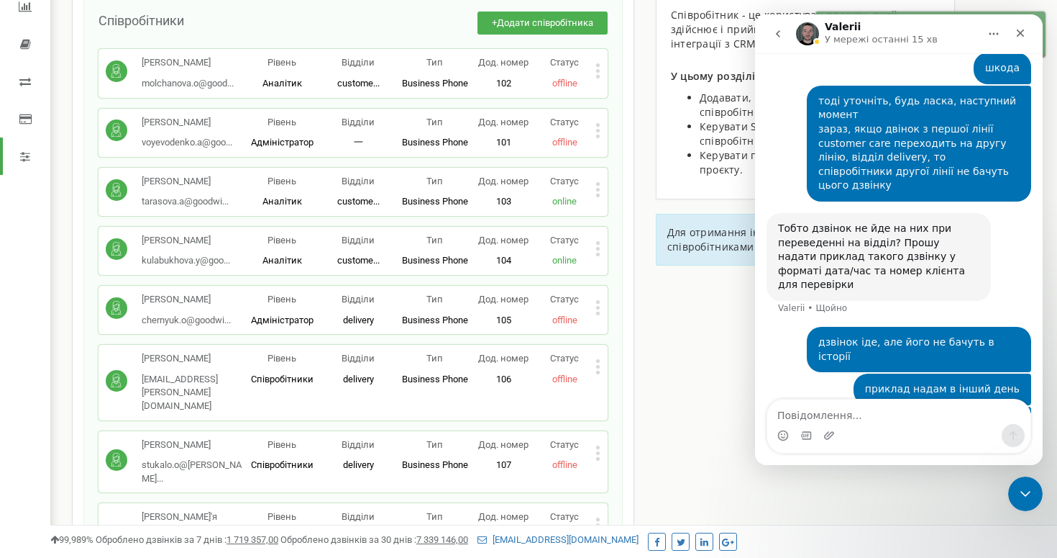
scroll to position [147, 0]
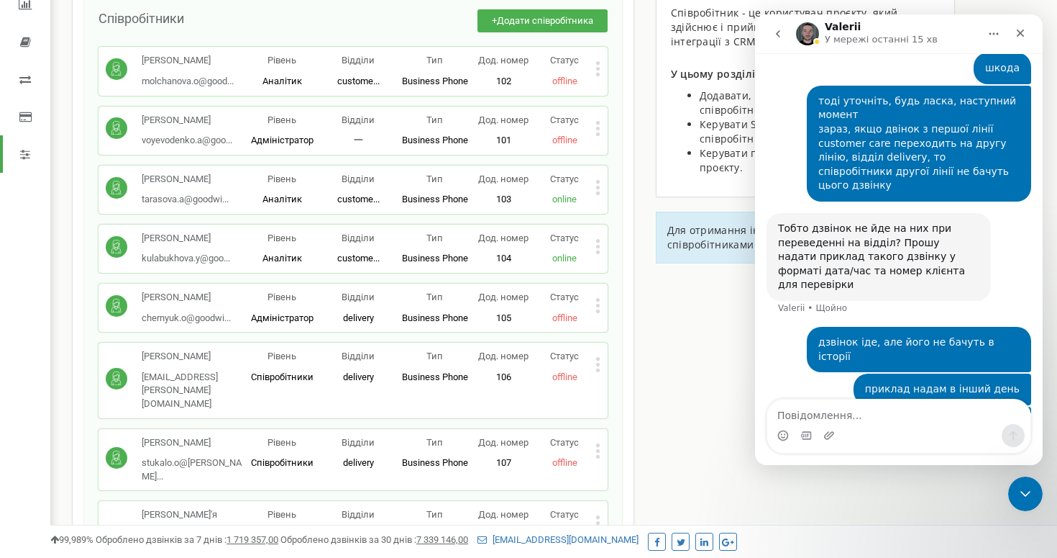
click at [596, 359] on icon at bounding box center [598, 359] width 4 height 4
click at [628, 388] on span "Редагувати" at bounding box center [643, 387] width 57 height 9
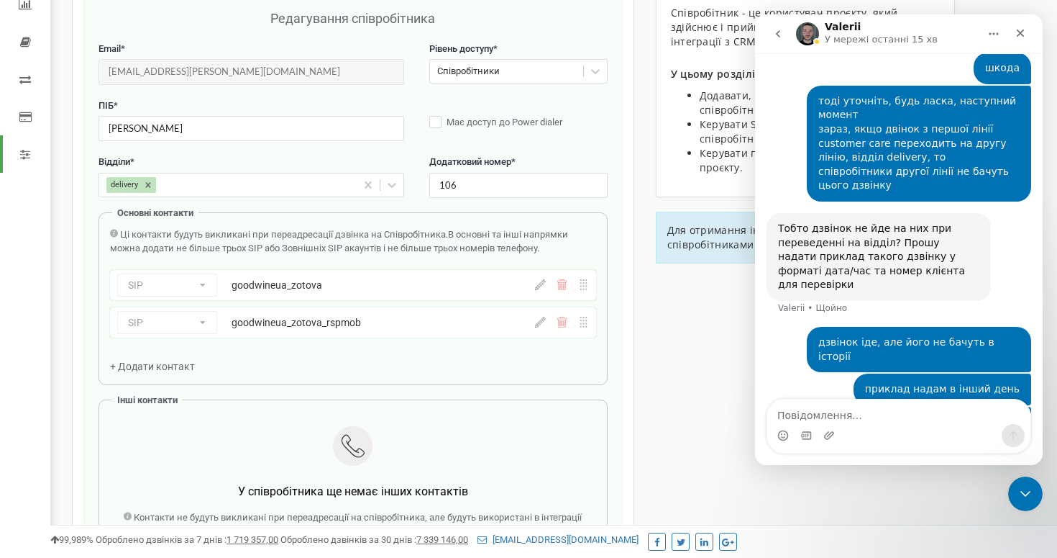
scroll to position [144, 0]
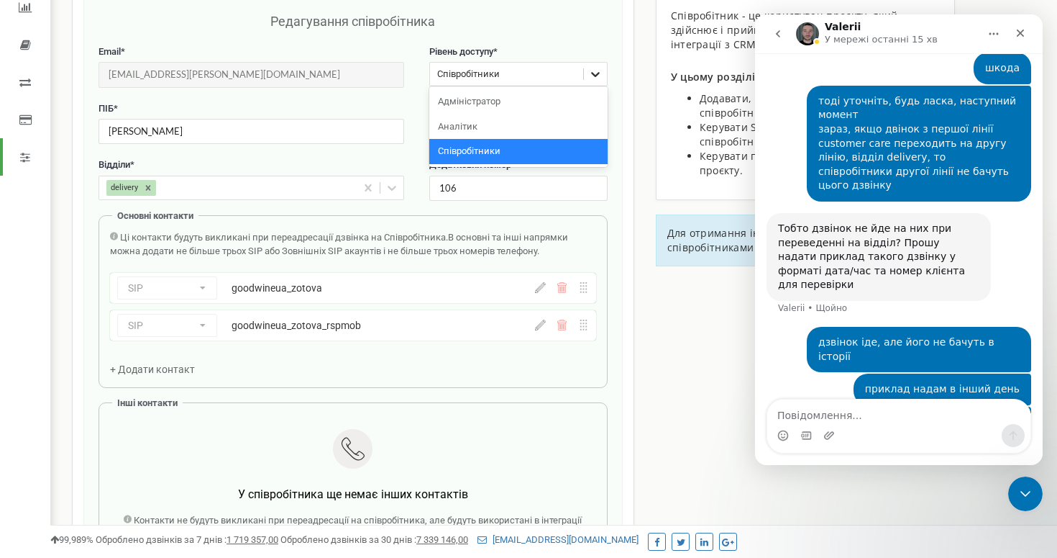
click at [595, 67] on icon at bounding box center [595, 74] width 14 height 14
click at [565, 96] on div "Адміністратор" at bounding box center [518, 101] width 178 height 25
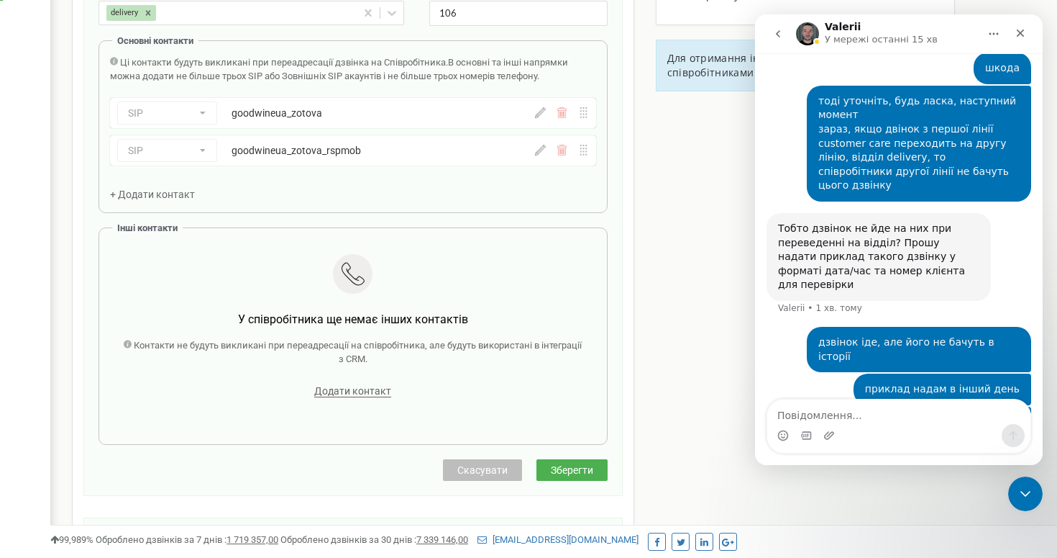
click at [583, 468] on span "Зберегти" at bounding box center [572, 470] width 42 height 12
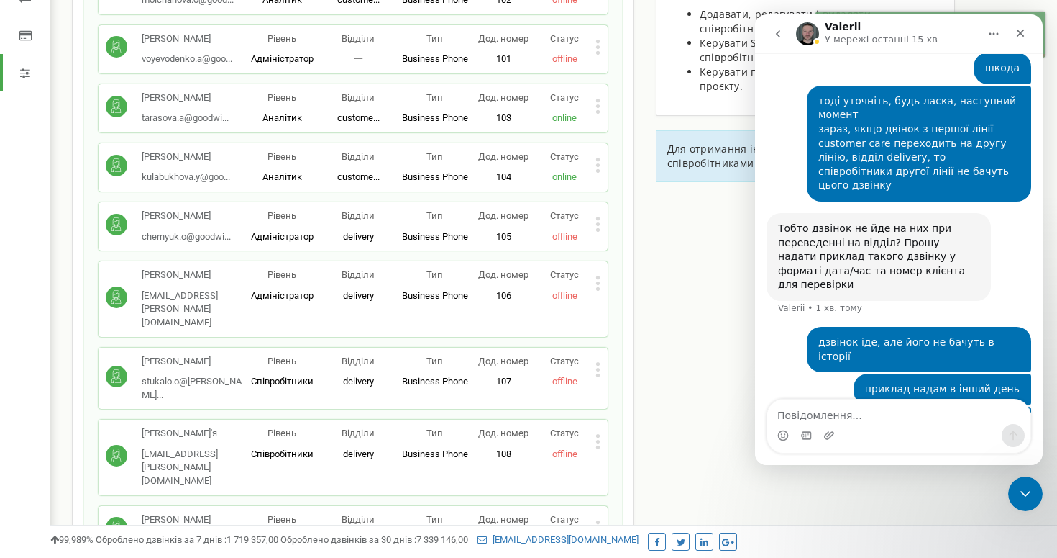
scroll to position [230, 0]
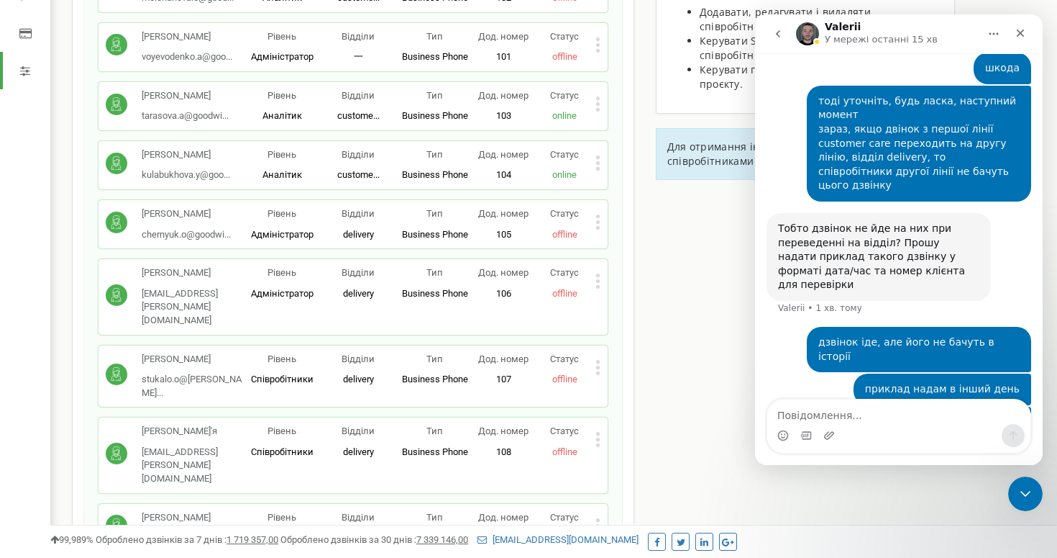
click at [596, 360] on icon at bounding box center [598, 362] width 4 height 4
click at [657, 386] on span "Редагувати" at bounding box center [643, 390] width 57 height 9
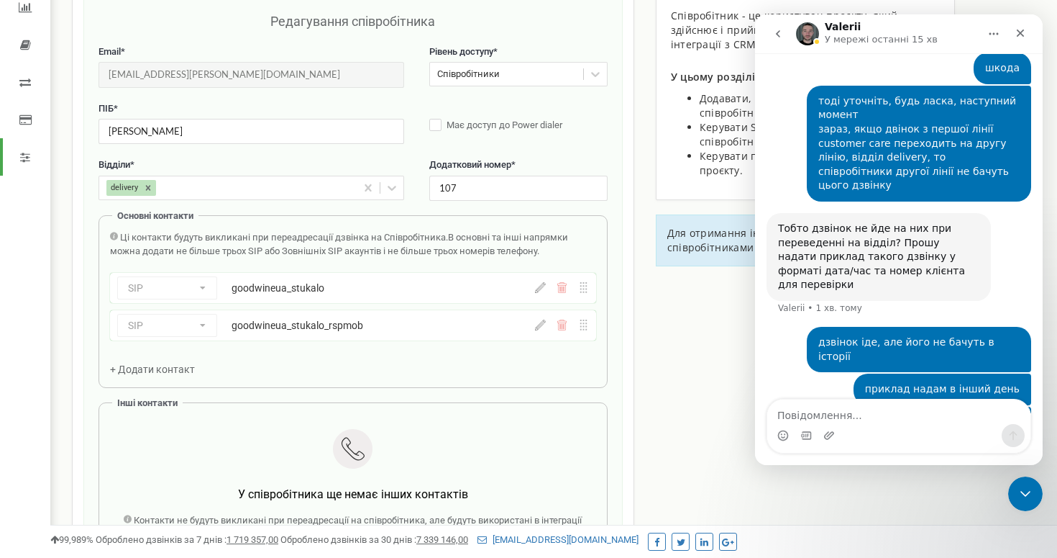
scroll to position [144, 0]
click at [550, 76] on div "Співробітники" at bounding box center [506, 74] width 153 height 22
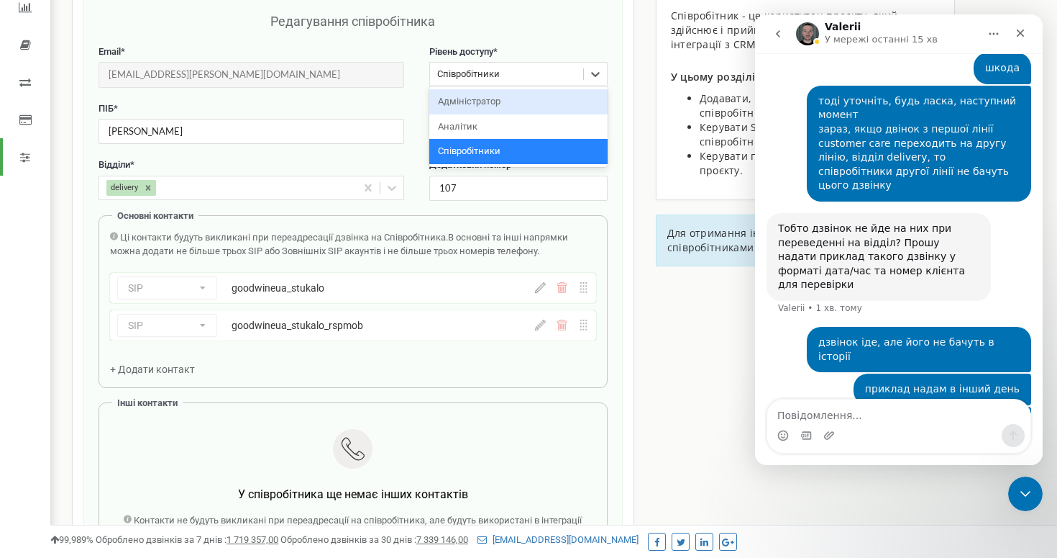
click at [544, 106] on div "Адміністратор" at bounding box center [518, 101] width 178 height 25
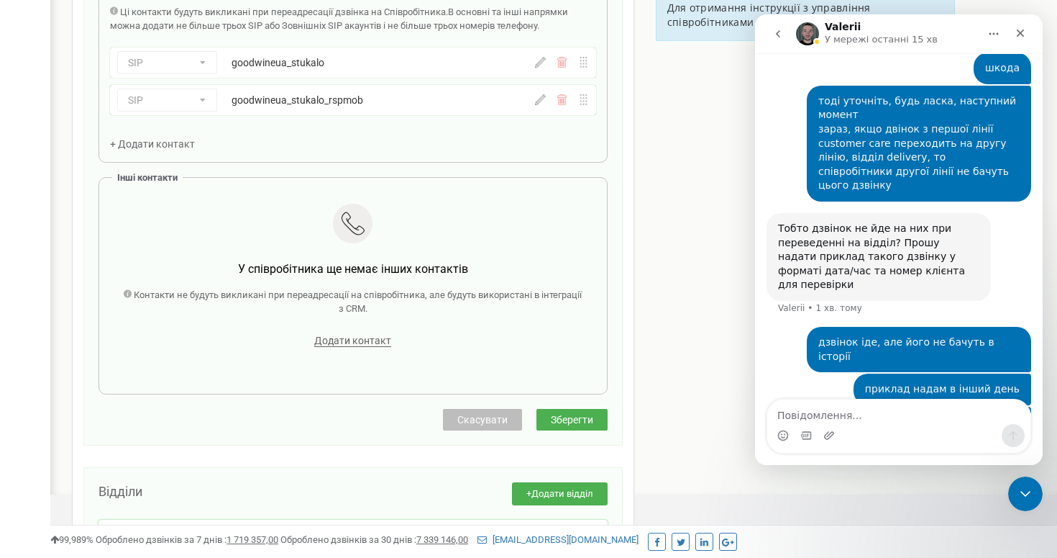
click at [578, 422] on span "Зберегти" at bounding box center [572, 420] width 42 height 12
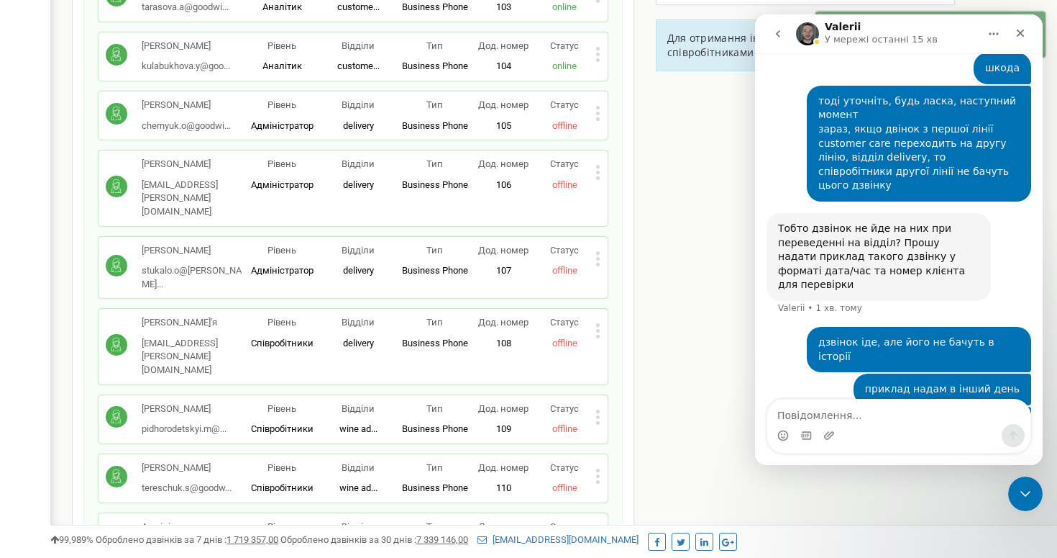
scroll to position [343, 0]
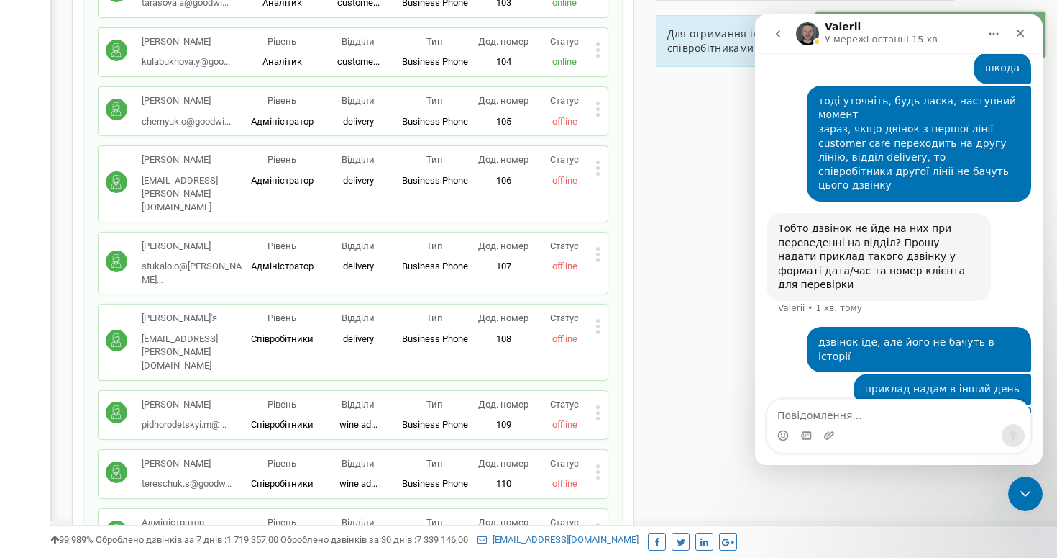
click at [596, 319] on icon at bounding box center [598, 326] width 5 height 15
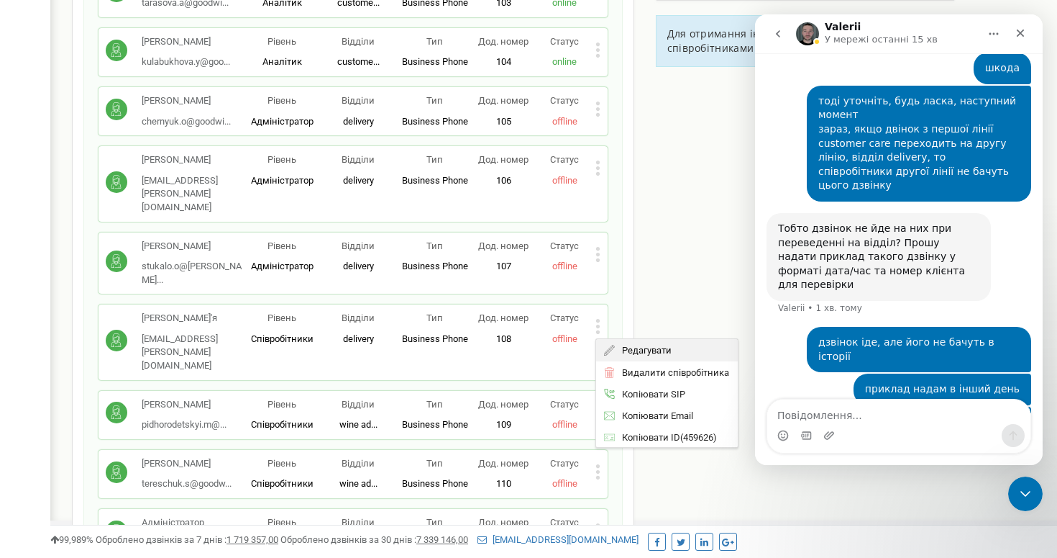
click at [611, 345] on icon at bounding box center [609, 350] width 11 height 11
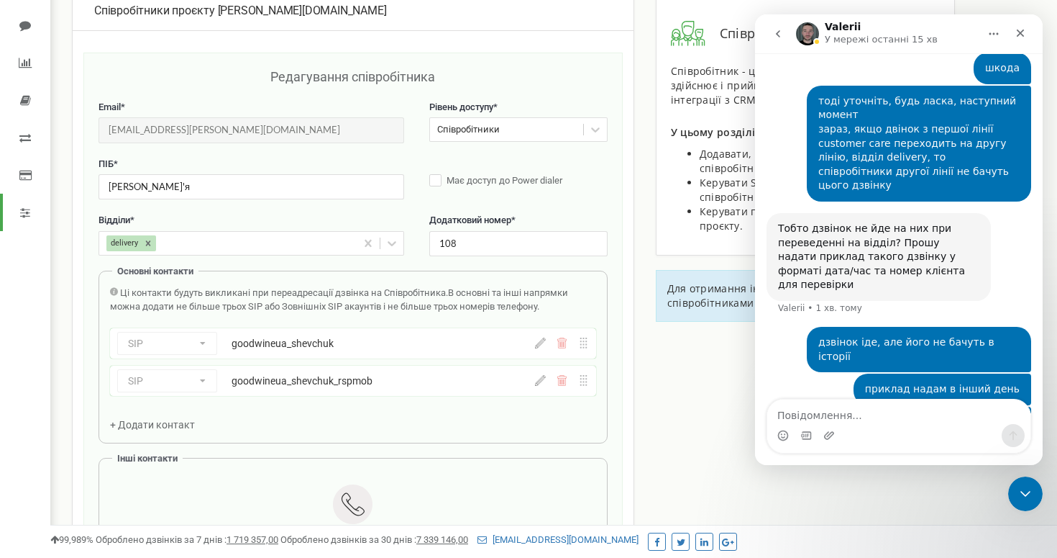
scroll to position [72, 0]
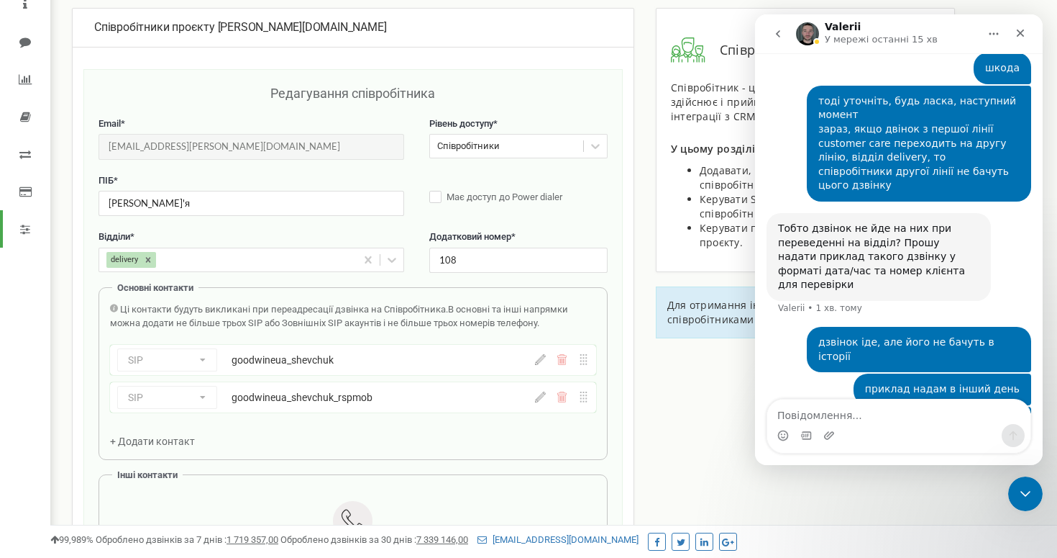
click at [499, 142] on div "Співробітники" at bounding box center [468, 147] width 63 height 14
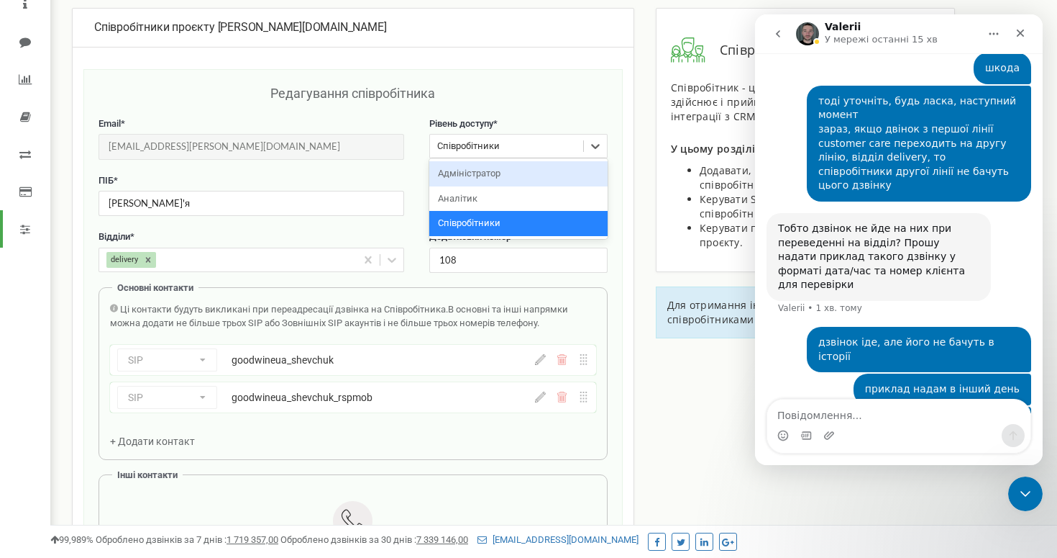
click at [497, 168] on div "Адміністратор" at bounding box center [518, 173] width 178 height 25
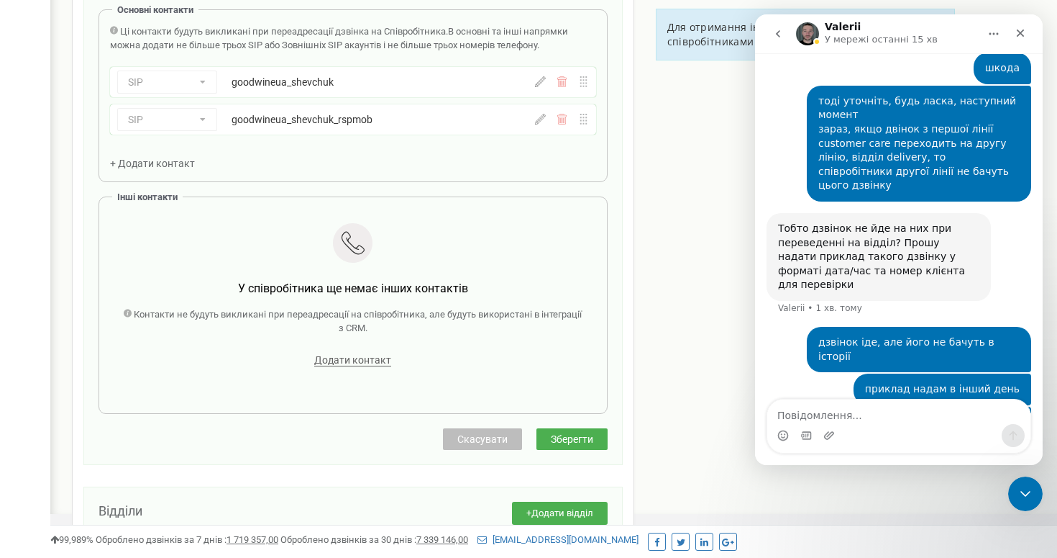
click at [563, 442] on span "Зберегти" at bounding box center [572, 439] width 42 height 12
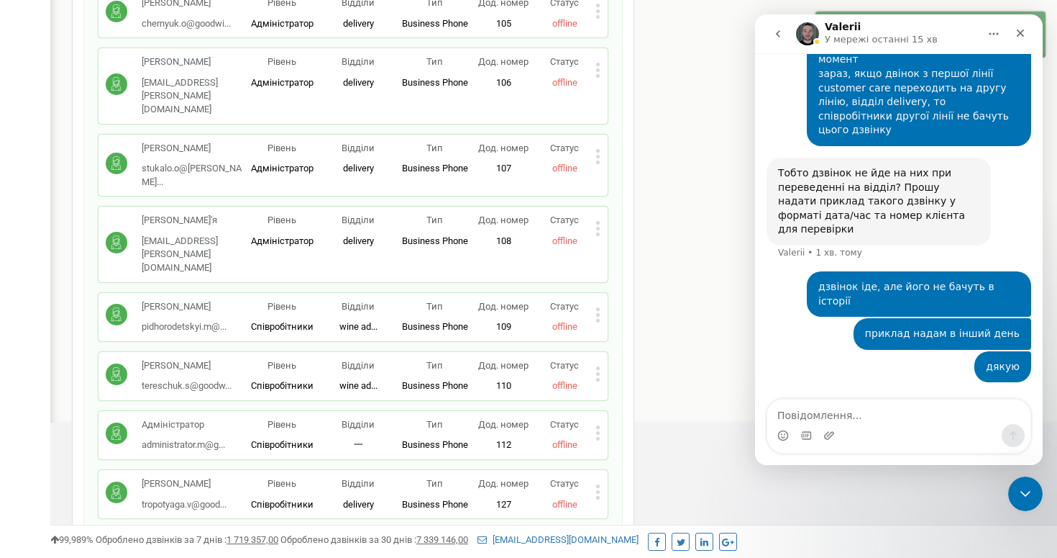
scroll to position [453, 0]
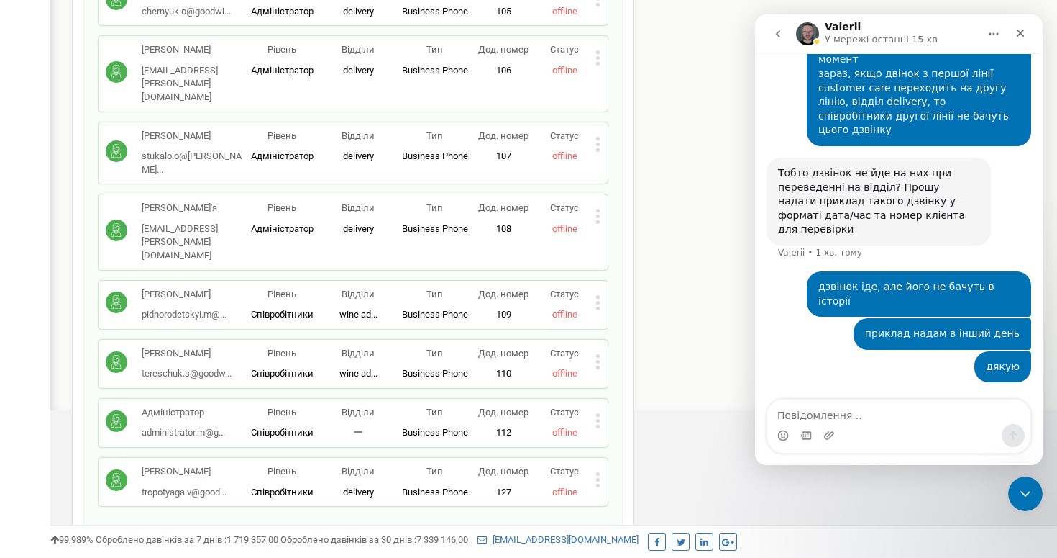
click at [594, 465] on div "Статус offline" at bounding box center [564, 482] width 61 height 34
click at [599, 483] on icon at bounding box center [598, 485] width 4 height 4
click at [611, 492] on div "Редагувати" at bounding box center [667, 503] width 142 height 22
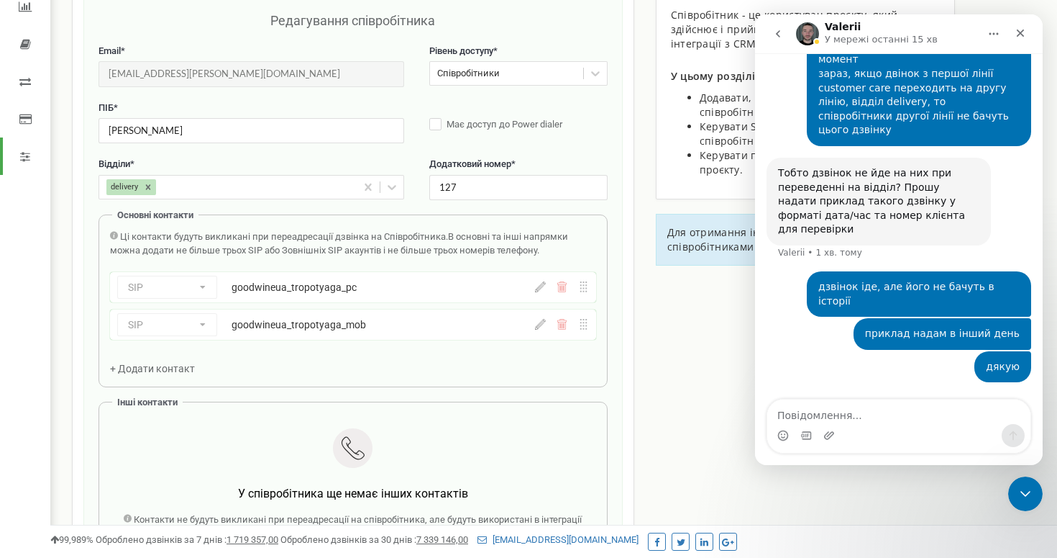
scroll to position [144, 0]
click at [588, 76] on icon at bounding box center [595, 74] width 14 height 14
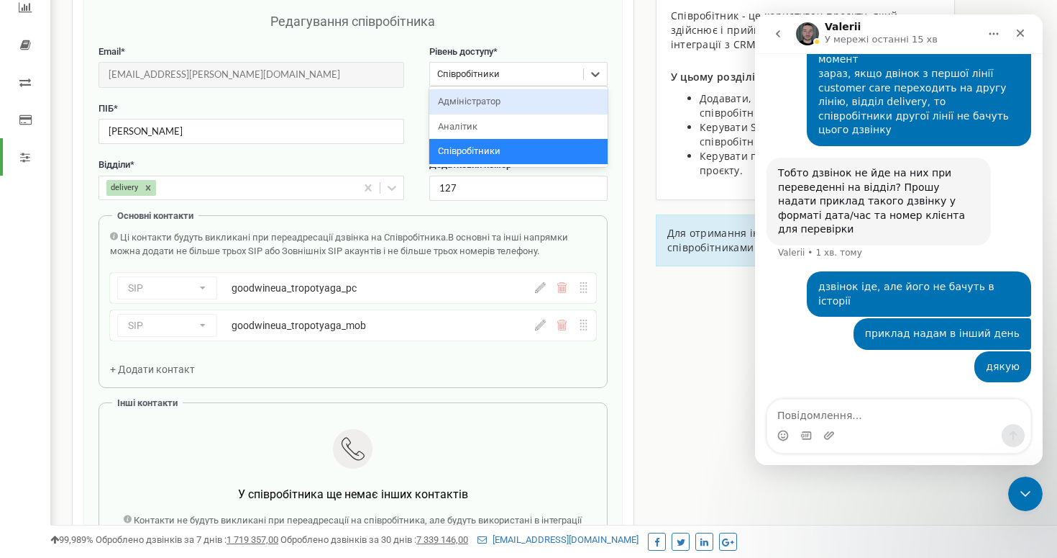
click at [583, 100] on div "Адміністратор" at bounding box center [518, 101] width 178 height 25
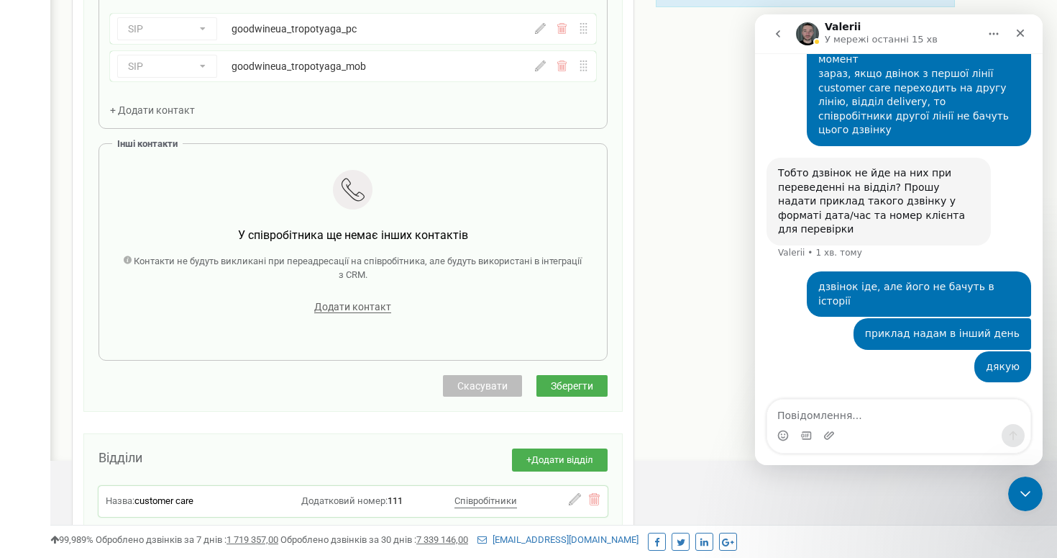
scroll to position [404, 0]
click at [573, 399] on div "Редагування співробітника Email * tropotyaga.v@goodwine.ua Email недоступний дл…" at bounding box center [353, 73] width 540 height 673
click at [573, 387] on span "Зберегти" at bounding box center [572, 384] width 42 height 12
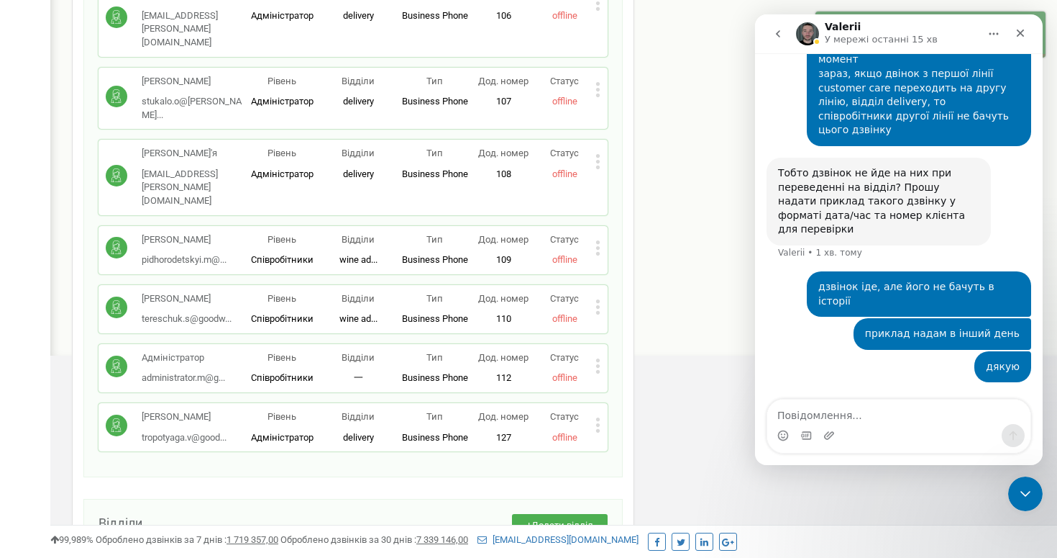
scroll to position [1158, 0]
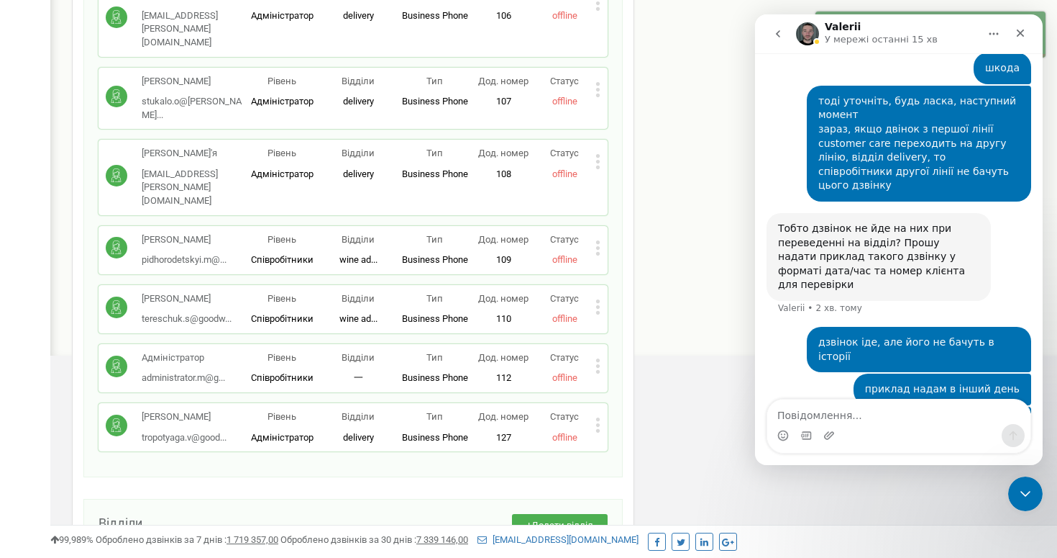
click at [775, 34] on icon "go back" at bounding box center [779, 34] width 12 height 12
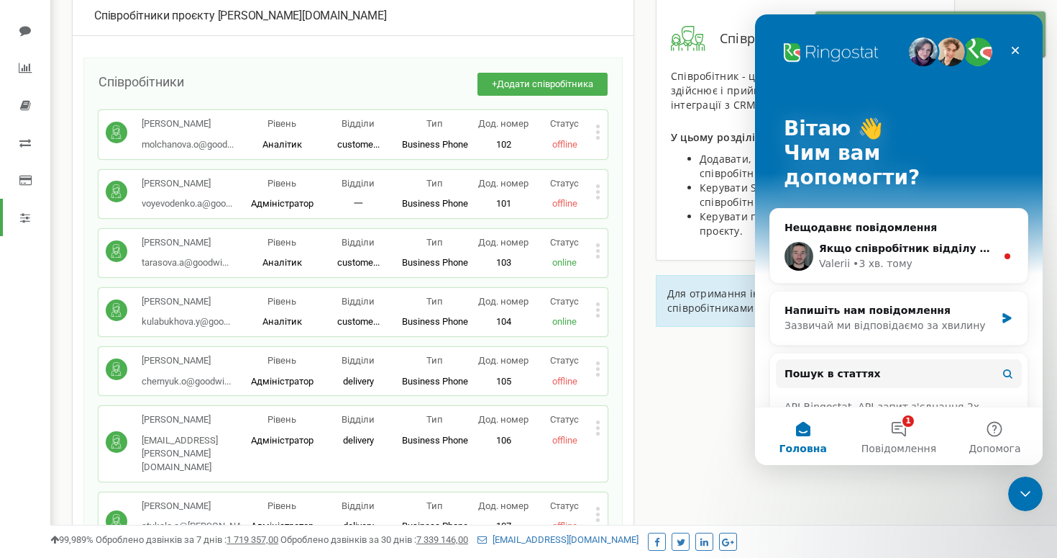
scroll to position [0, 0]
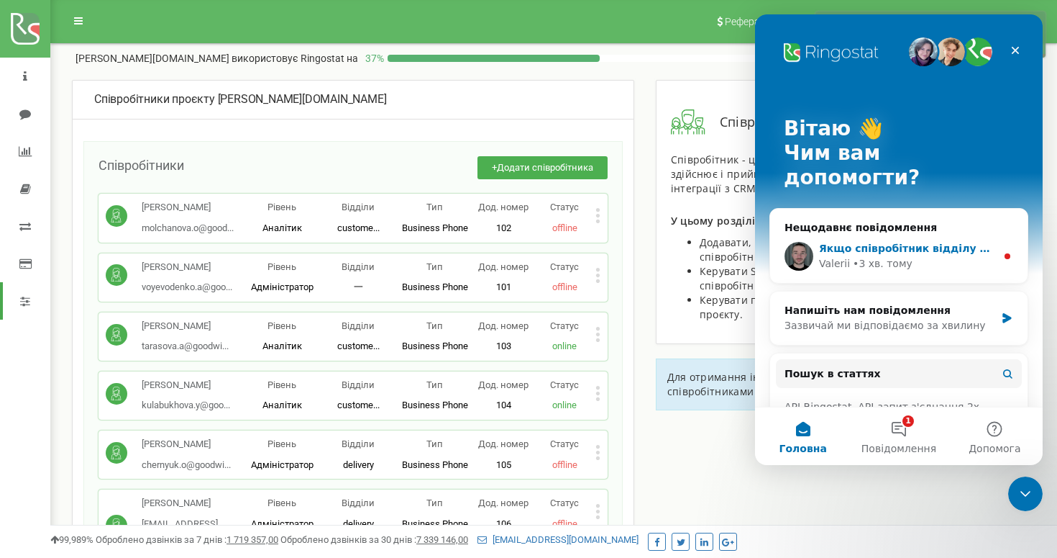
click at [949, 242] on span "Якщо співробітник відділу на який перевели прийняв дзвінок, то він має у себе б…" at bounding box center [1076, 248] width 514 height 12
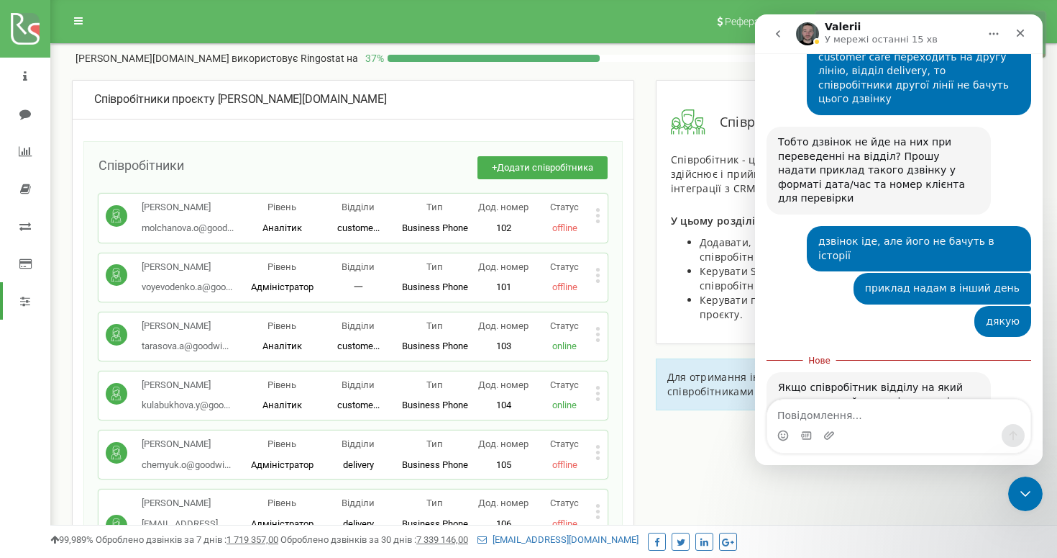
scroll to position [1253, 0]
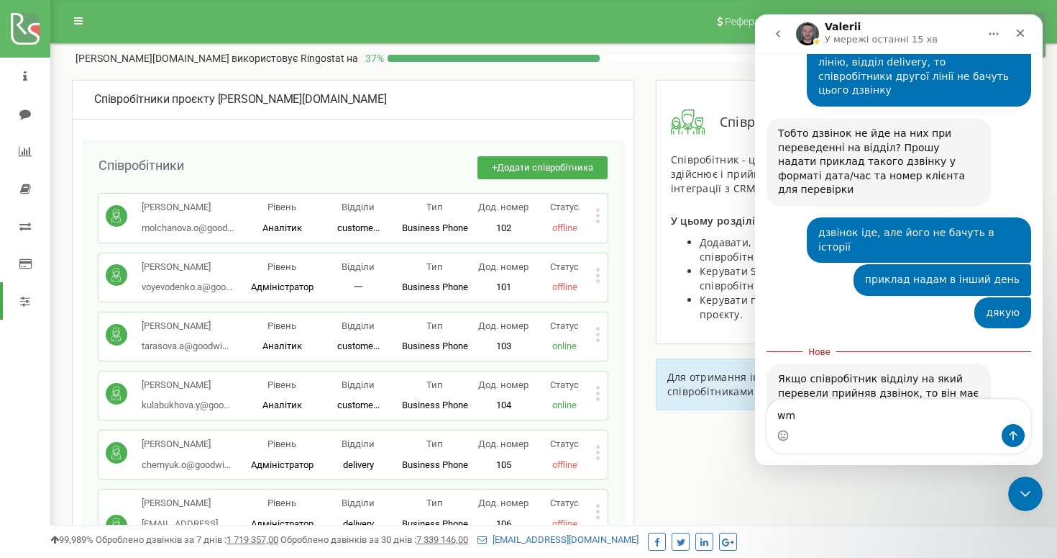
type textarea "w"
type textarea "у"
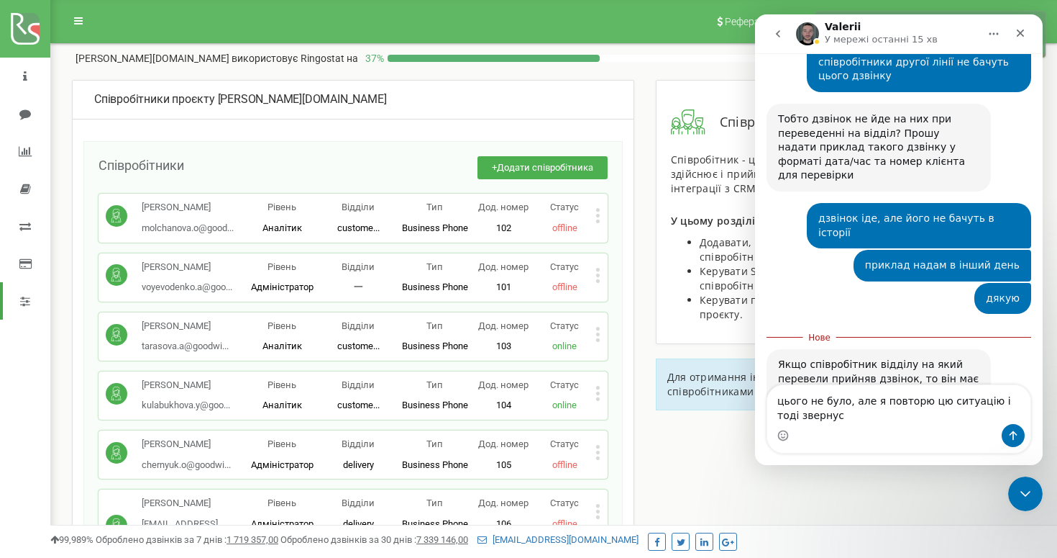
type textarea "цього не було, але я повторю цю ситуацію і тоді звернусь"
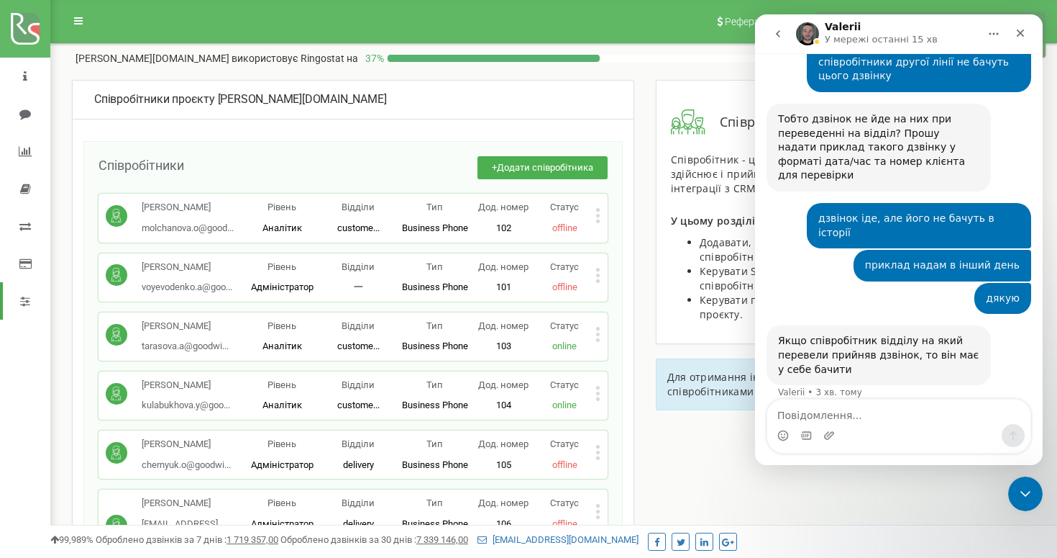
scroll to position [1286, 0]
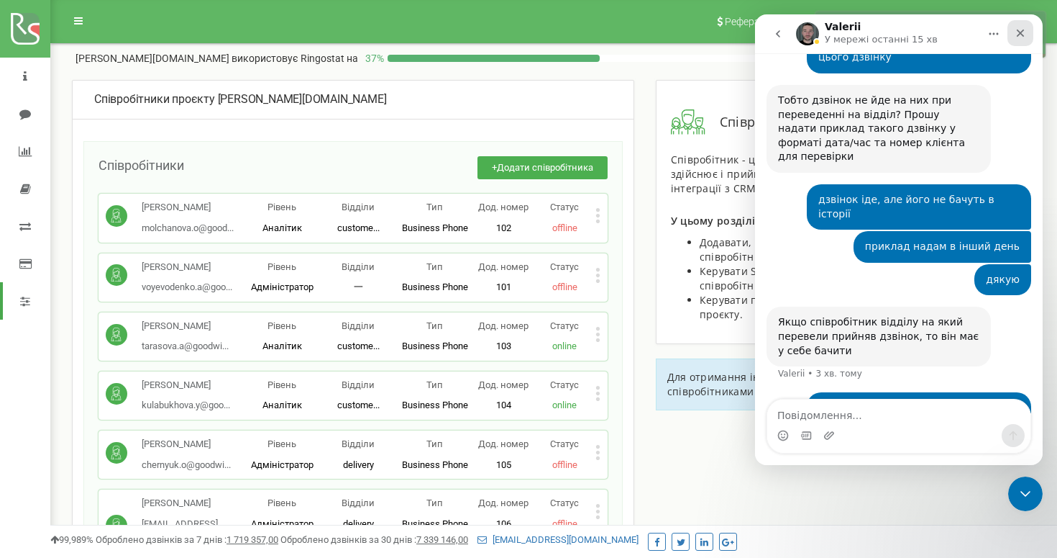
click at [1024, 29] on icon "Закрити" at bounding box center [1021, 33] width 12 height 12
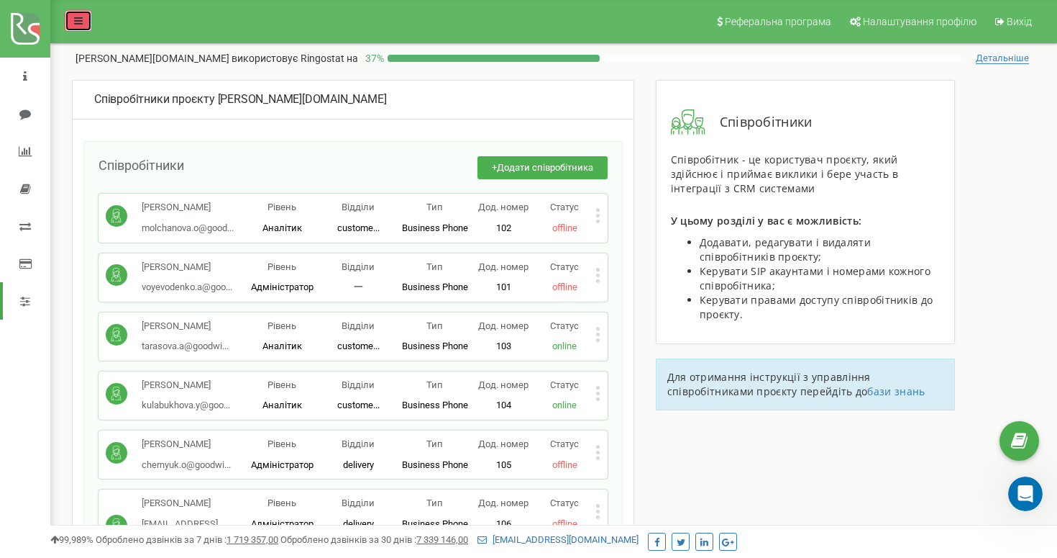
click at [82, 22] on icon at bounding box center [78, 21] width 9 height 10
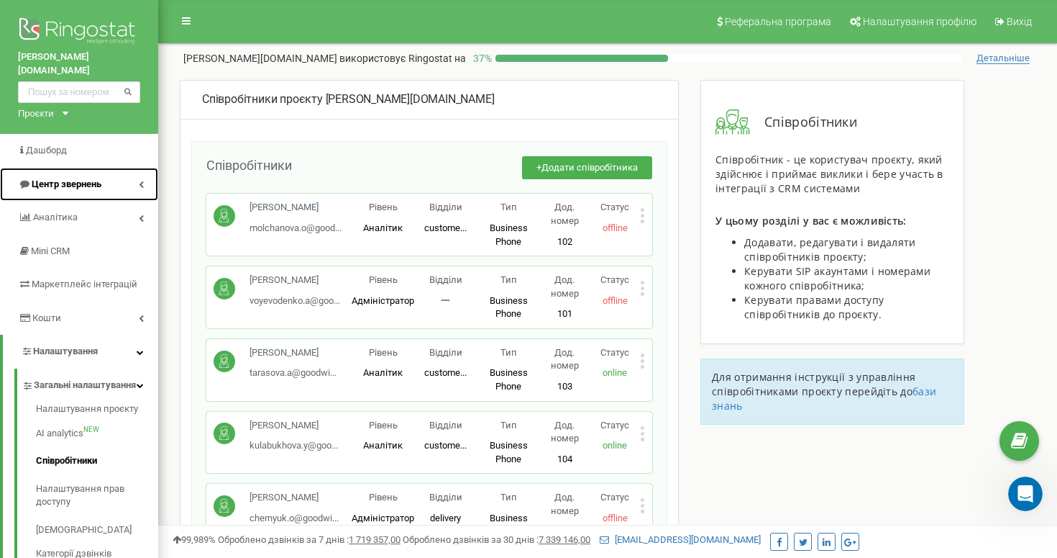
click at [106, 169] on link "Центр звернень" at bounding box center [79, 185] width 158 height 34
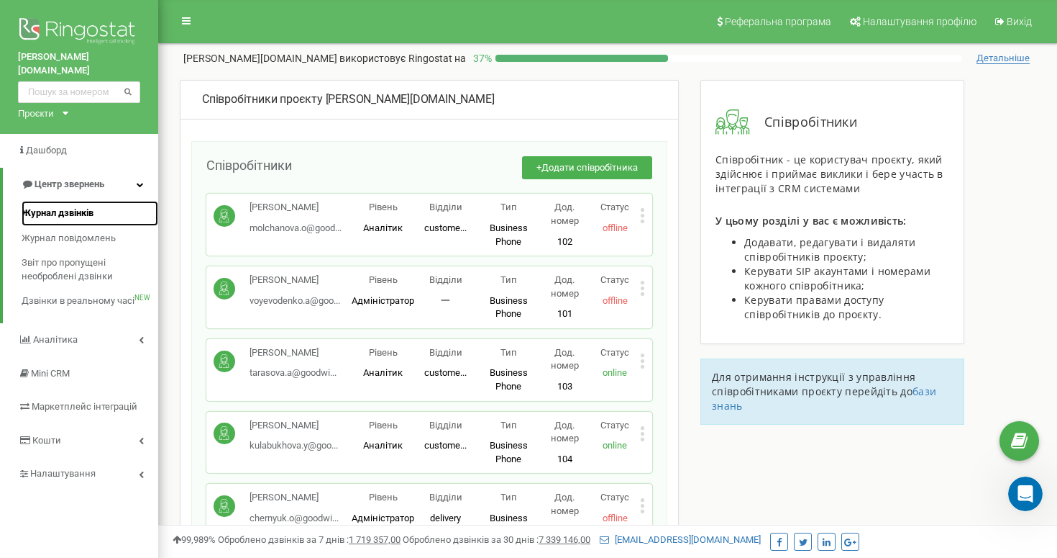
click at [90, 206] on span "Журнал дзвінків" at bounding box center [58, 213] width 72 height 14
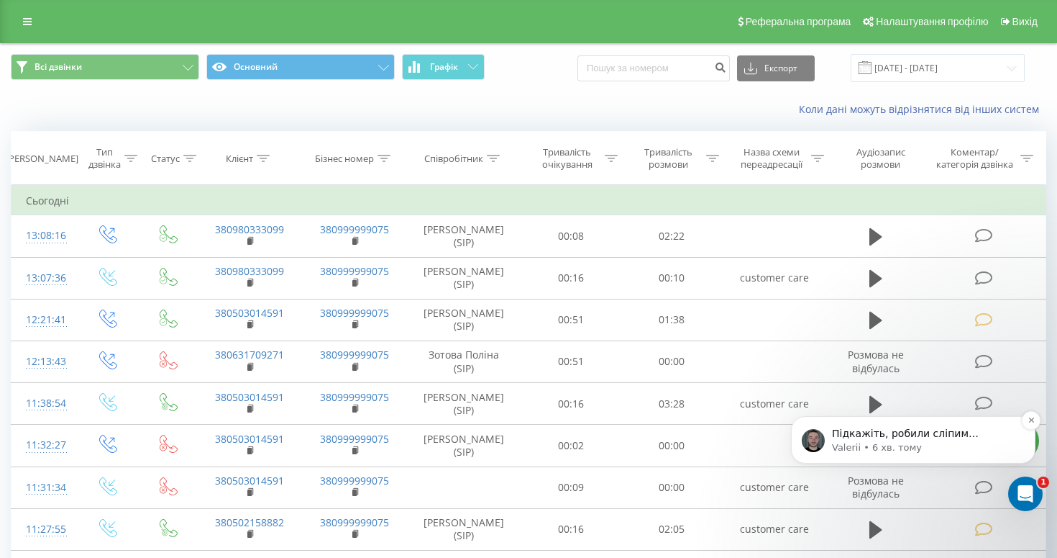
click at [860, 452] on p "Valerii • 6 хв. тому" at bounding box center [925, 447] width 186 height 13
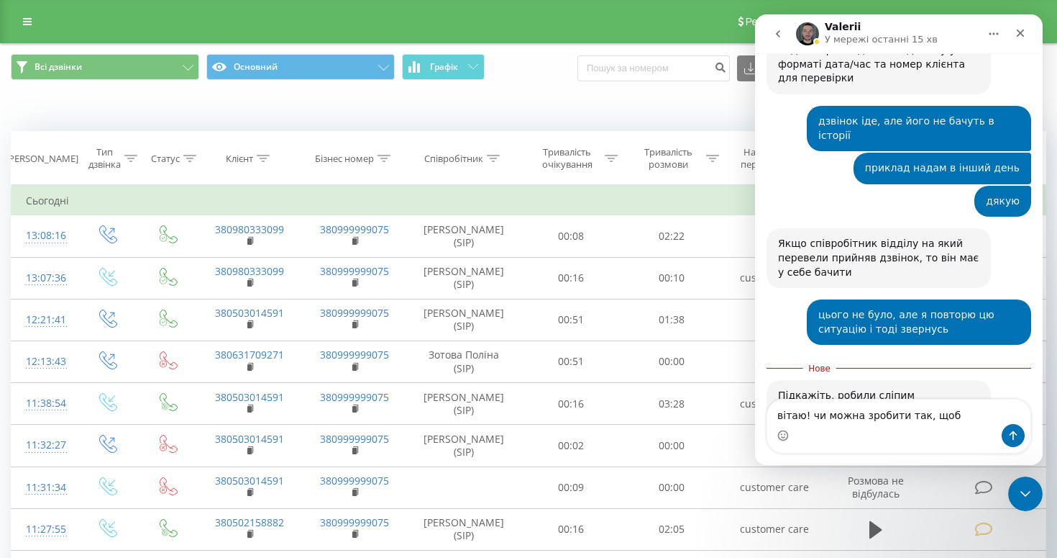
scroll to position [1367, 0]
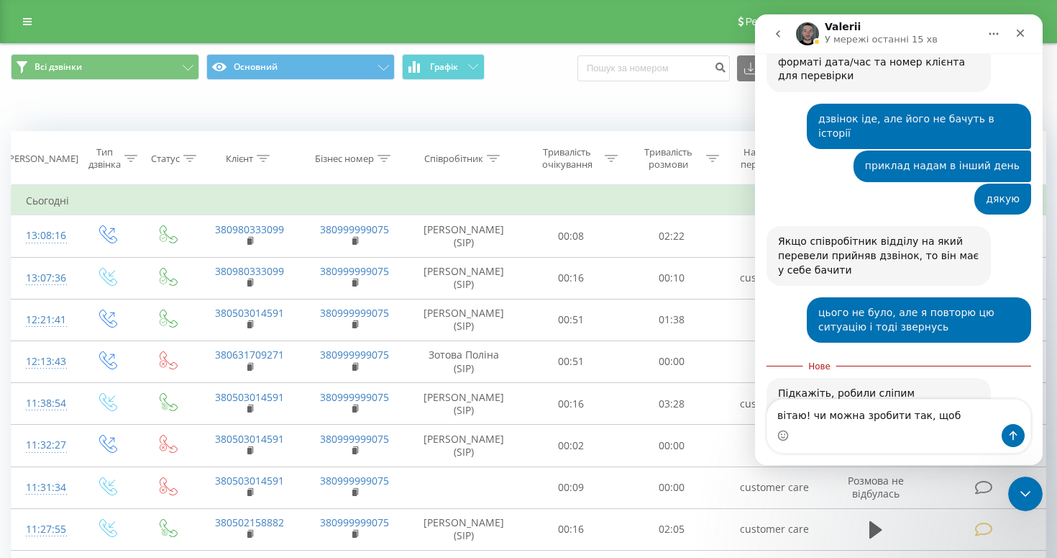
drag, startPoint x: 951, startPoint y: 417, endPoint x: 773, endPoint y: 416, distance: 177.7
click at [773, 416] on textarea "вітаю! чи можна зробити так, щоб" at bounding box center [899, 411] width 263 height 24
type textarea "c"
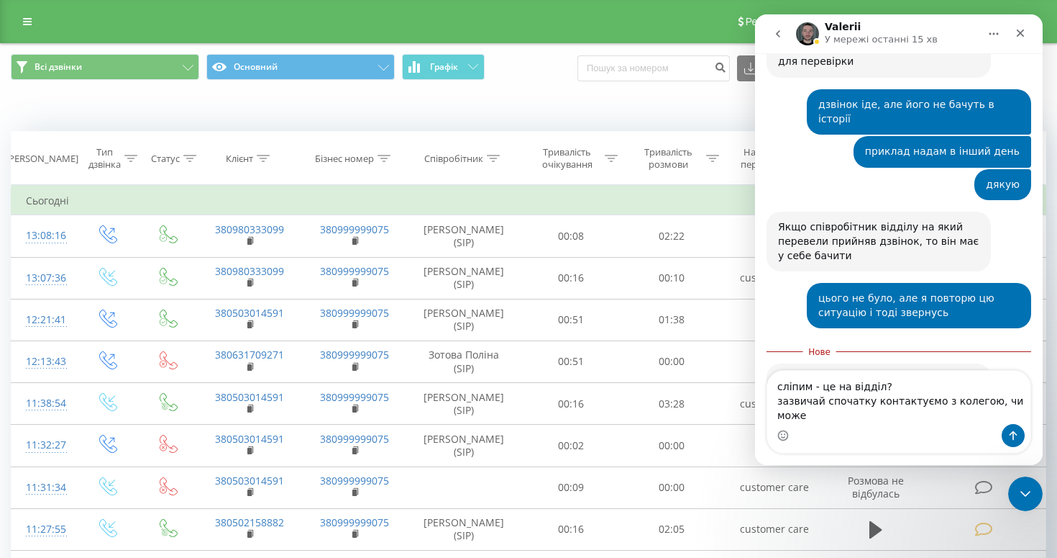
scroll to position [1396, 0]
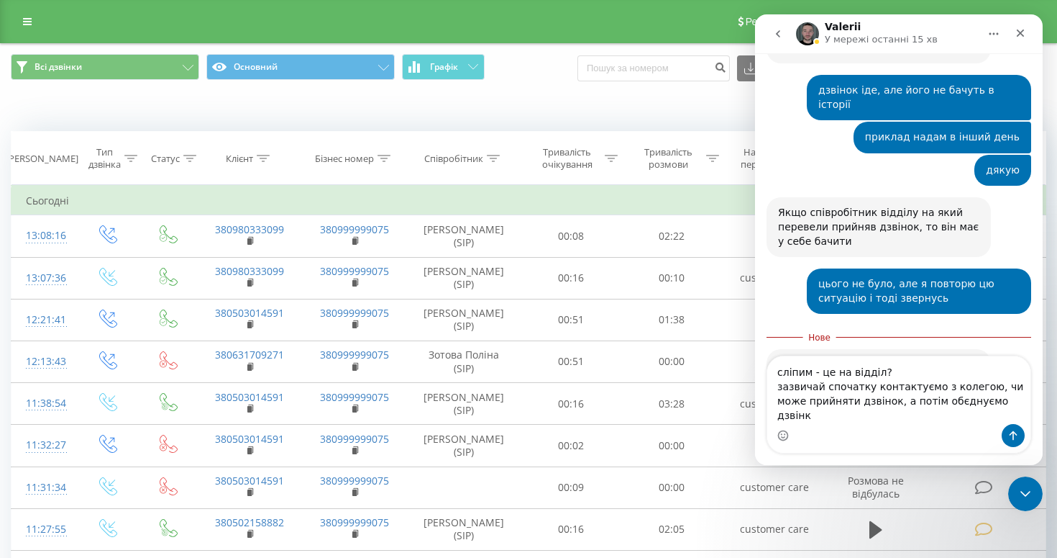
type textarea "сліпим - це на відділ? зазвичай спочатку контактуємо з колегою, чи може прийнят…"
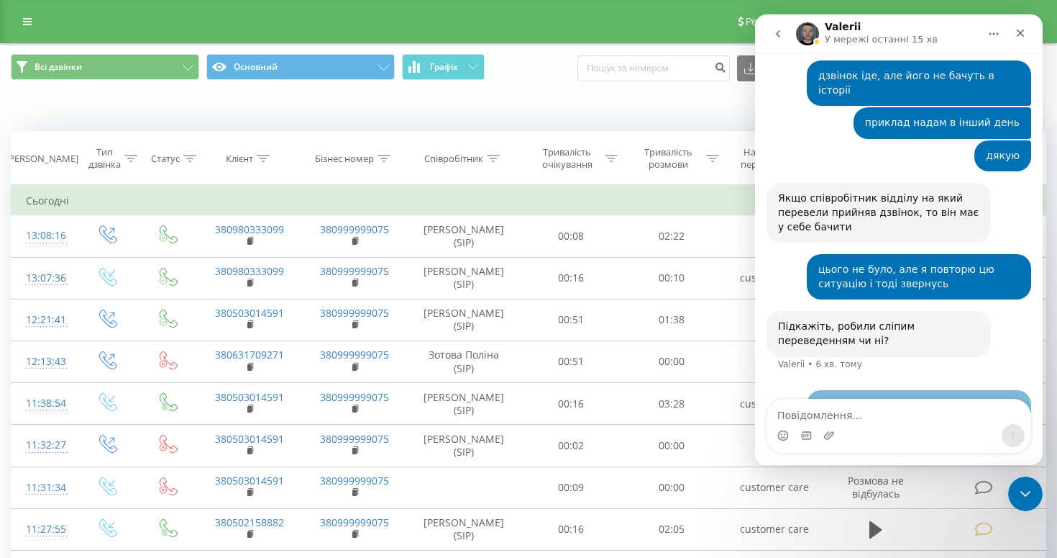
scroll to position [1428, 0]
